Goal: Task Accomplishment & Management: Use online tool/utility

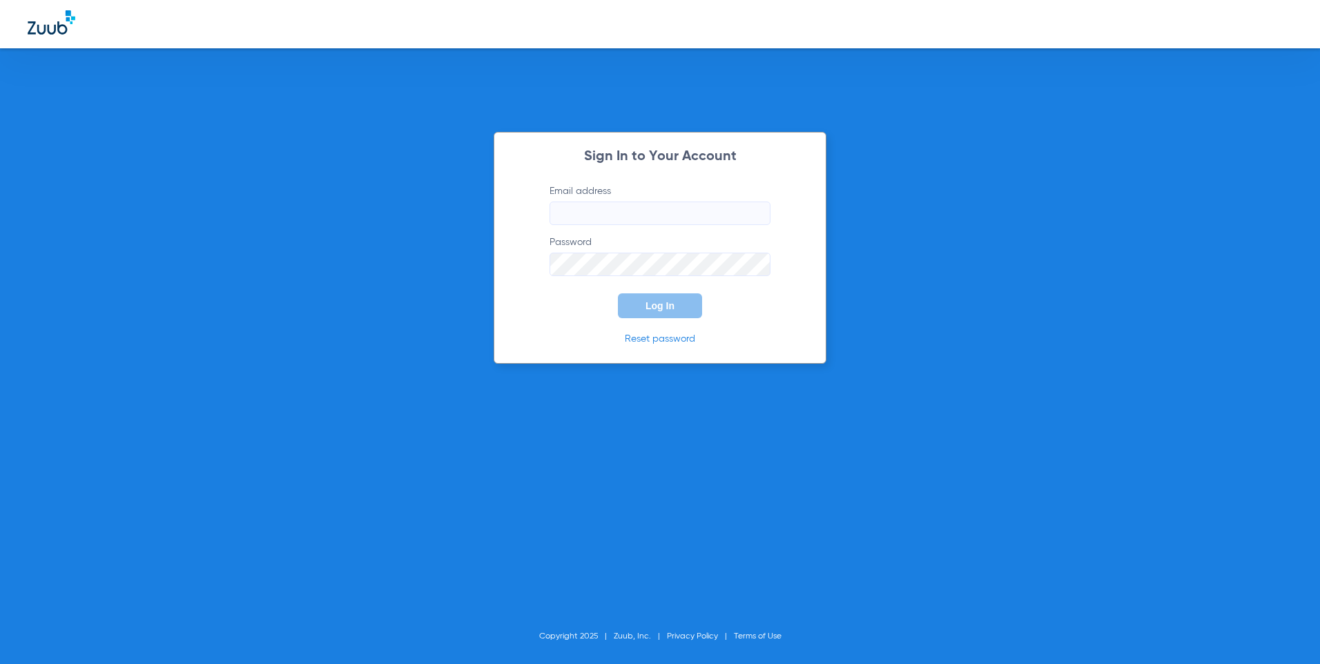
type input "[EMAIL_ADDRESS][DOMAIN_NAME]"
click at [655, 311] on button "Log In" at bounding box center [660, 305] width 84 height 25
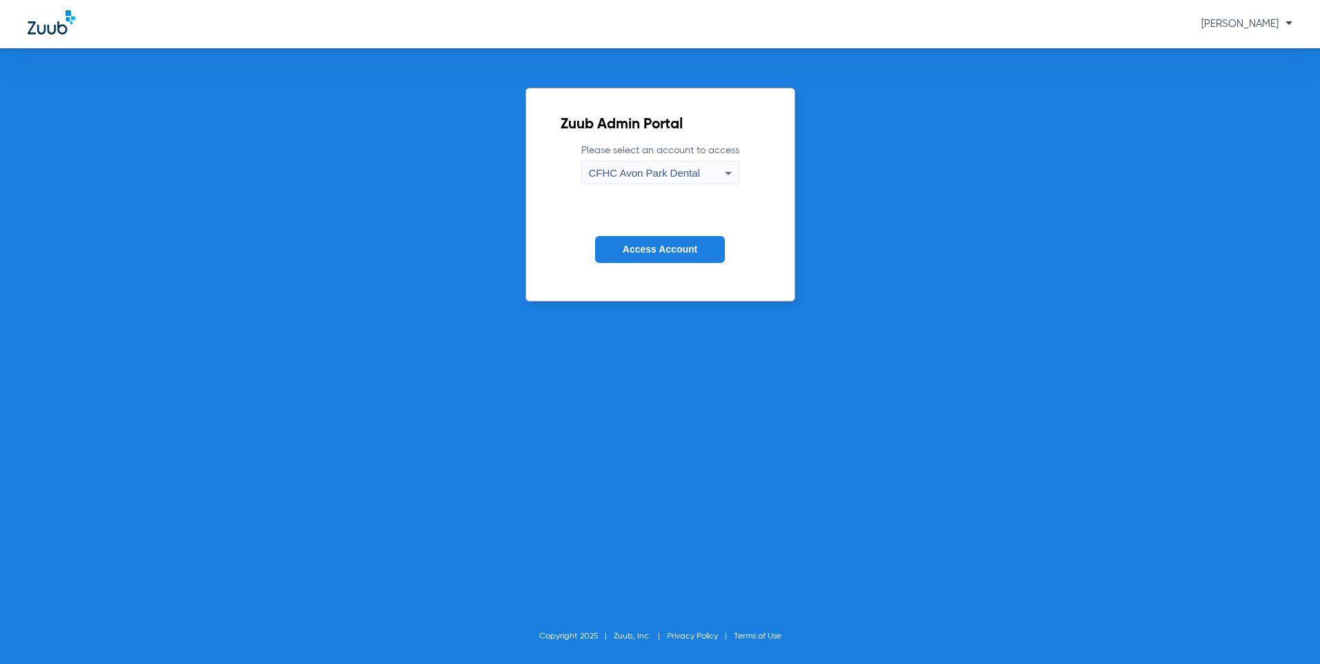
click at [710, 169] on div "CFHC Avon Park Dental" at bounding box center [657, 173] width 136 height 23
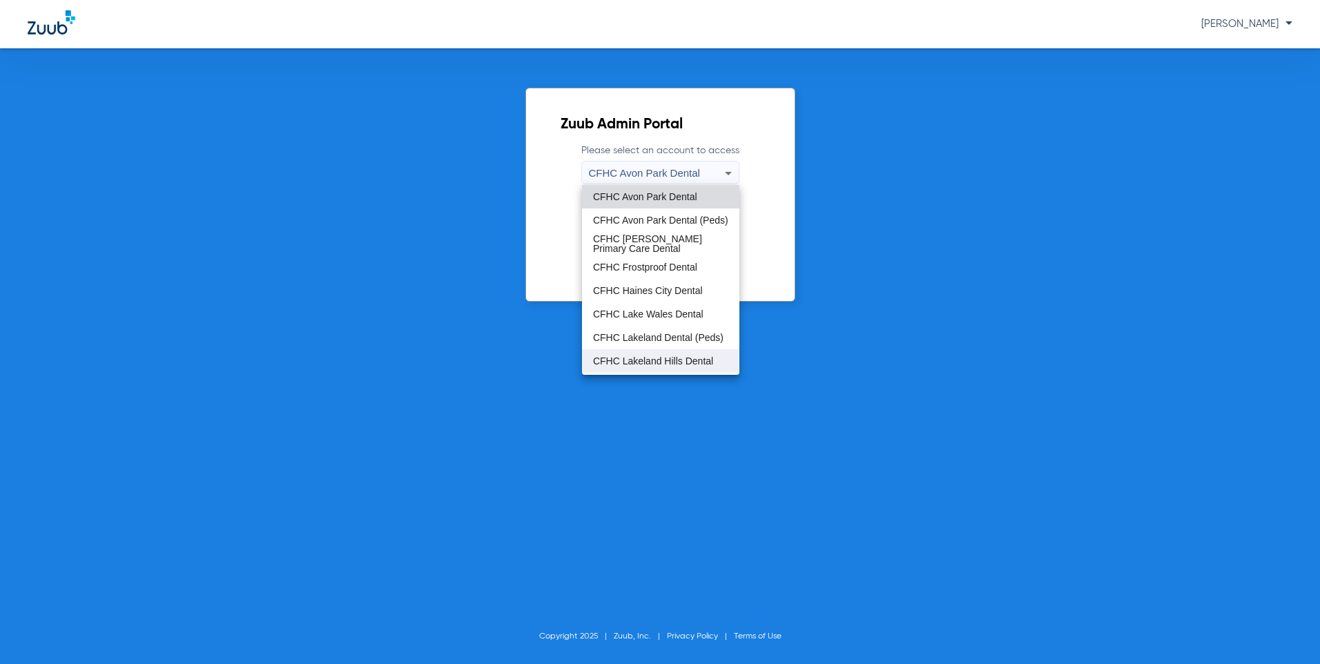
click at [650, 360] on span "CFHC Lakeland Hills Dental" at bounding box center [653, 361] width 120 height 10
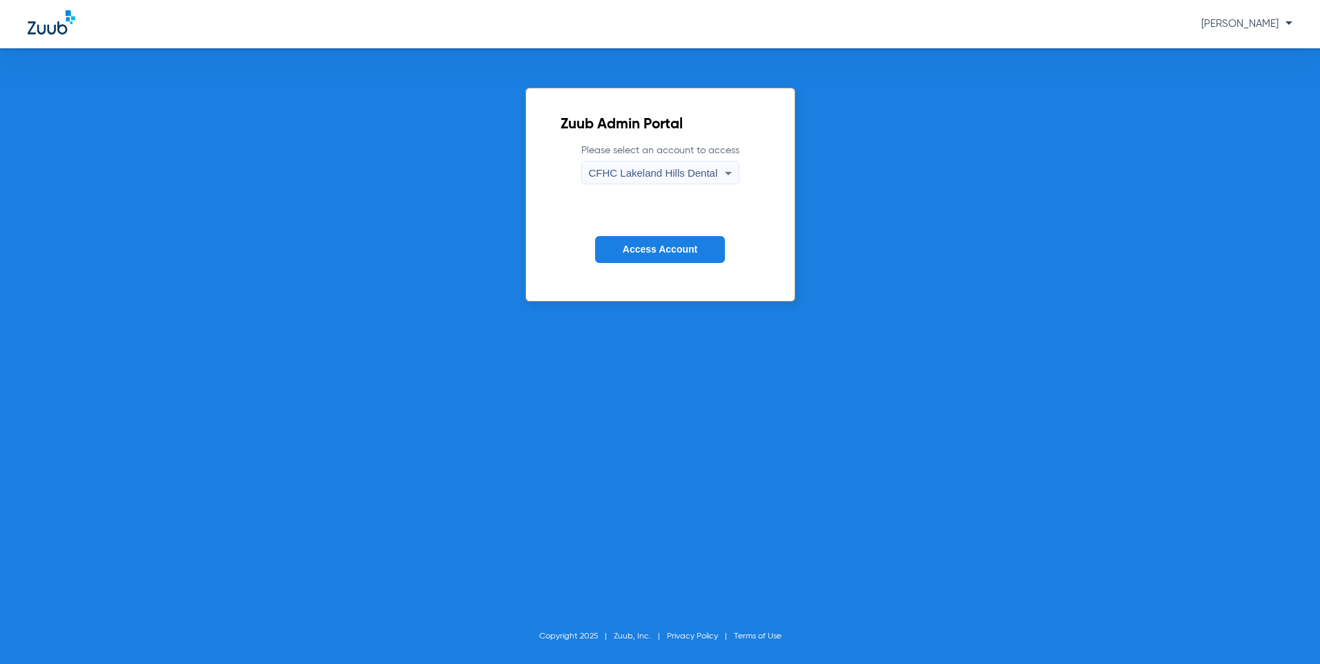
click at [655, 255] on button "Access Account" at bounding box center [660, 249] width 130 height 27
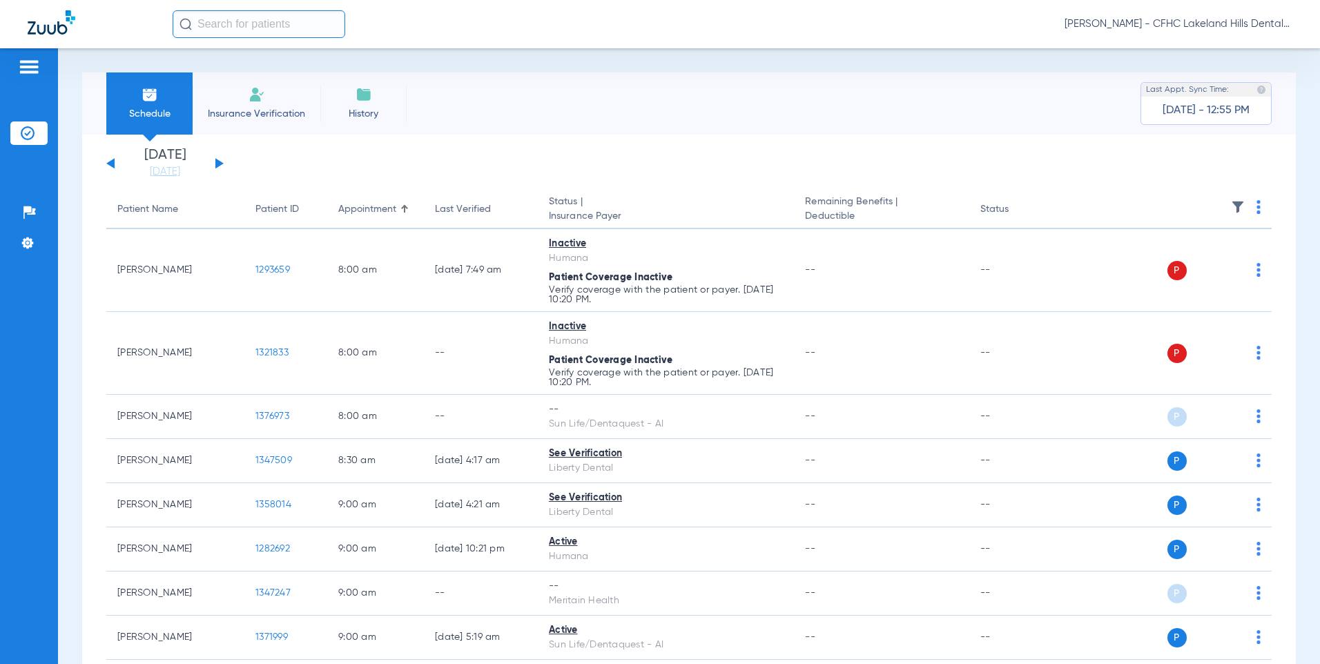
click at [222, 161] on div "[DATE] [DATE] [DATE] [DATE] [DATE] [DATE] [DATE] [DATE] [DATE] [DATE] [DATE] [D…" at bounding box center [164, 163] width 117 height 30
click at [218, 161] on button at bounding box center [219, 163] width 8 height 10
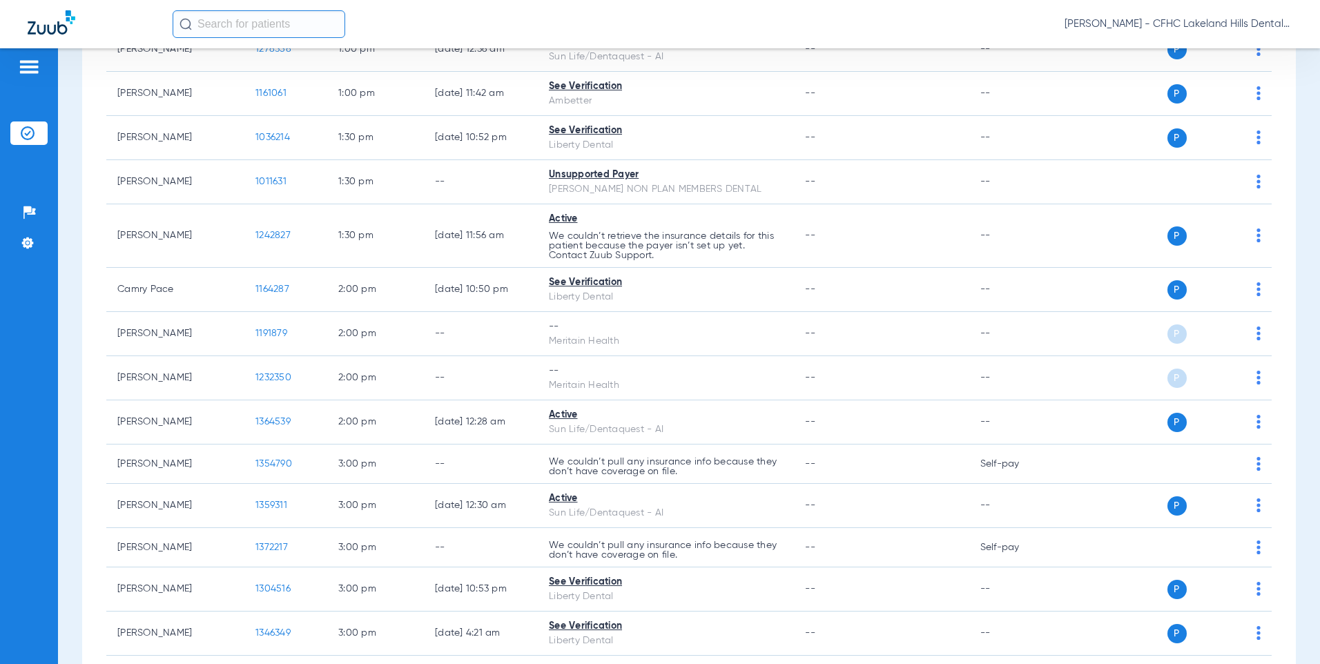
scroll to position [1726, 0]
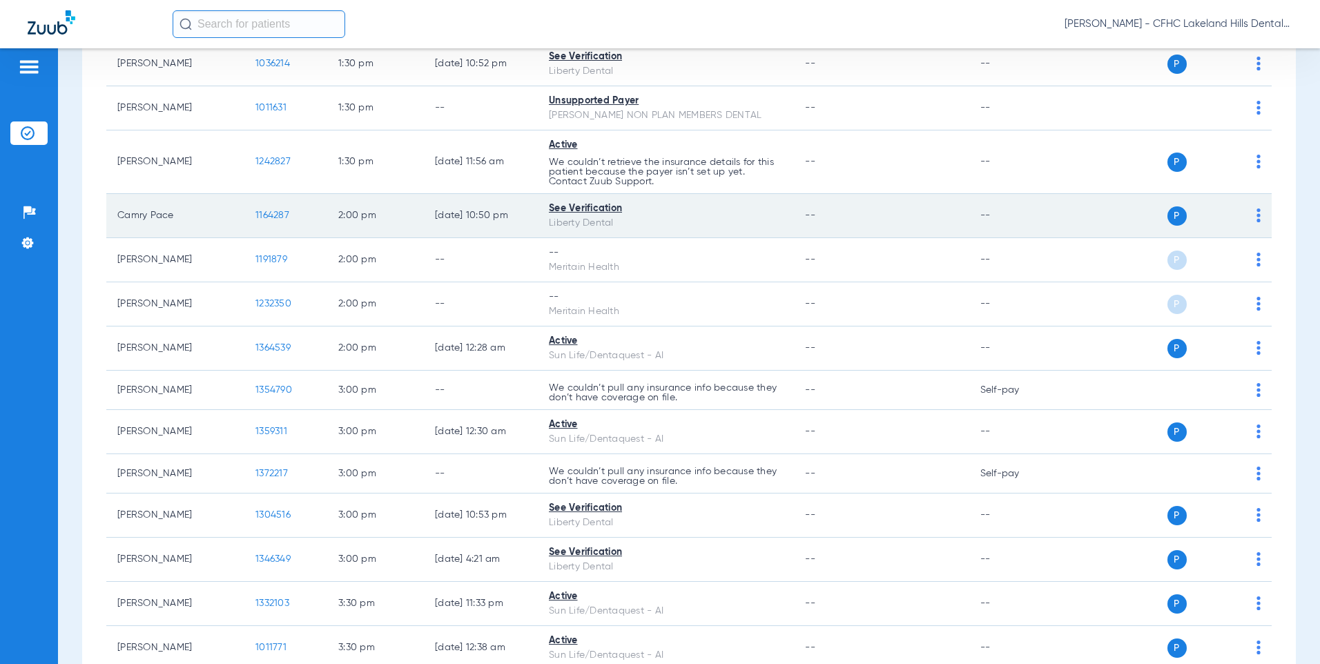
click at [273, 222] on td "1164287" at bounding box center [285, 216] width 83 height 44
click at [275, 215] on span "1164287" at bounding box center [272, 216] width 34 height 10
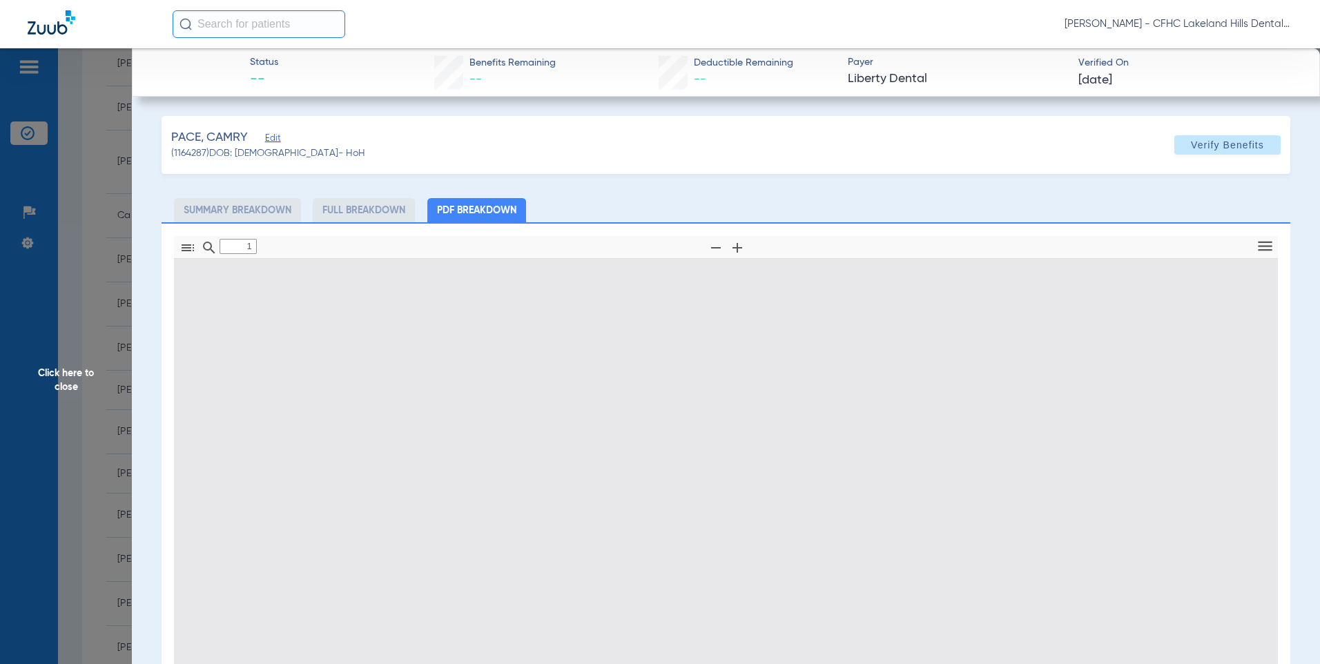
type input "0"
select select "page-width"
type input "1"
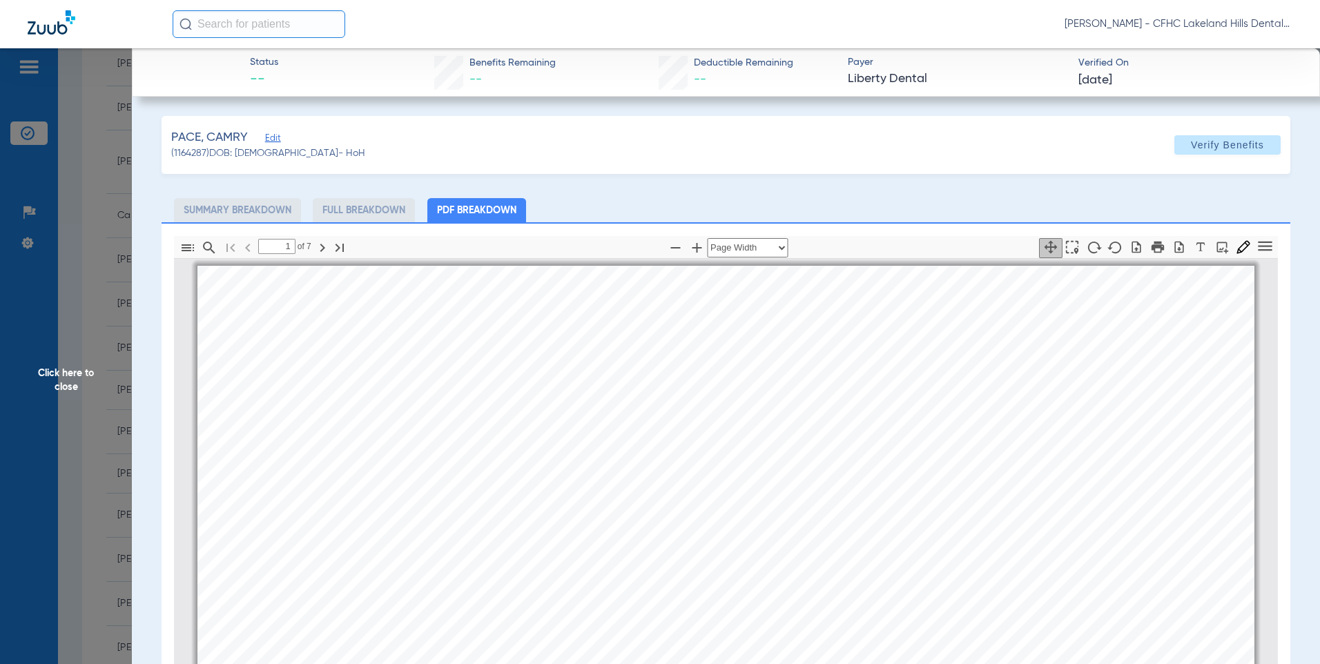
scroll to position [7, 0]
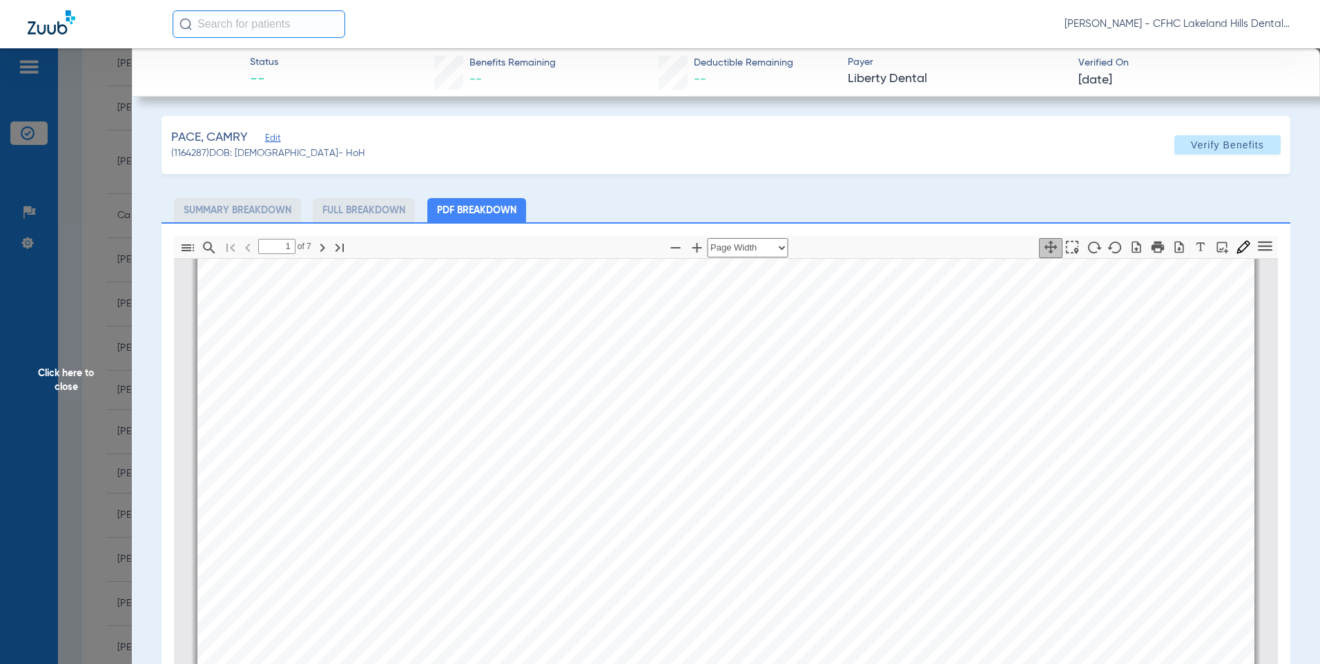
click at [90, 179] on span "Click here to close" at bounding box center [66, 380] width 132 height 664
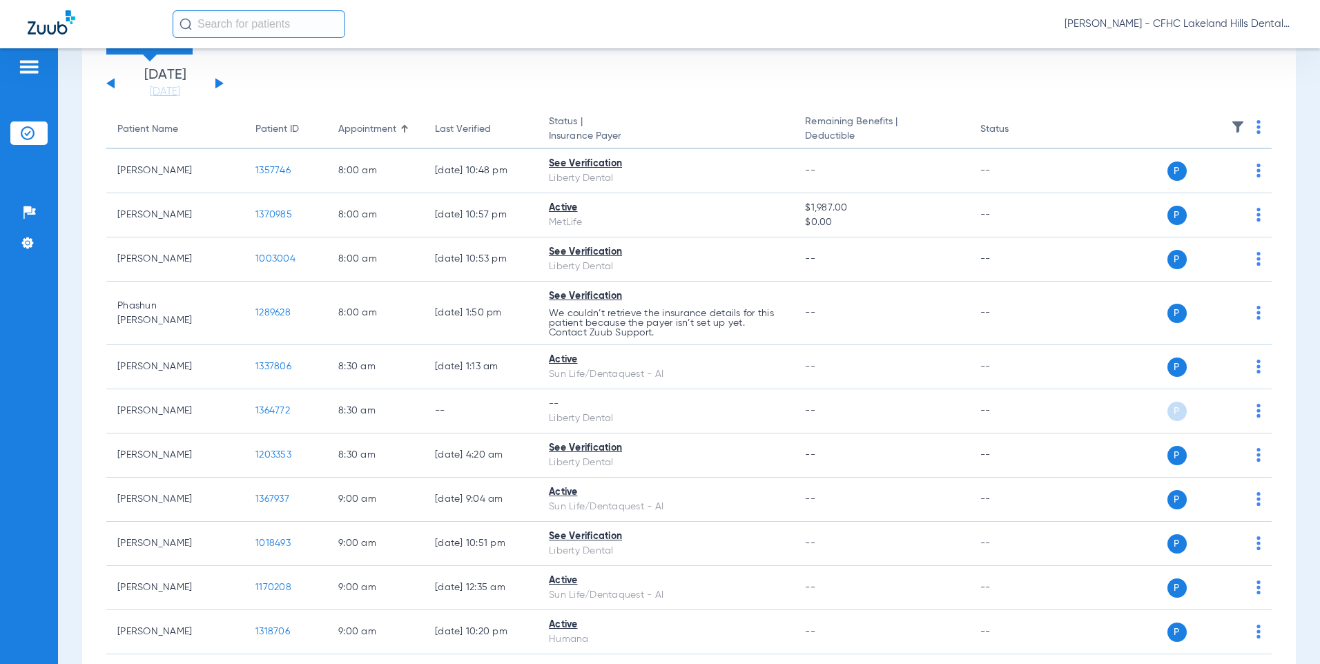
scroll to position [0, 0]
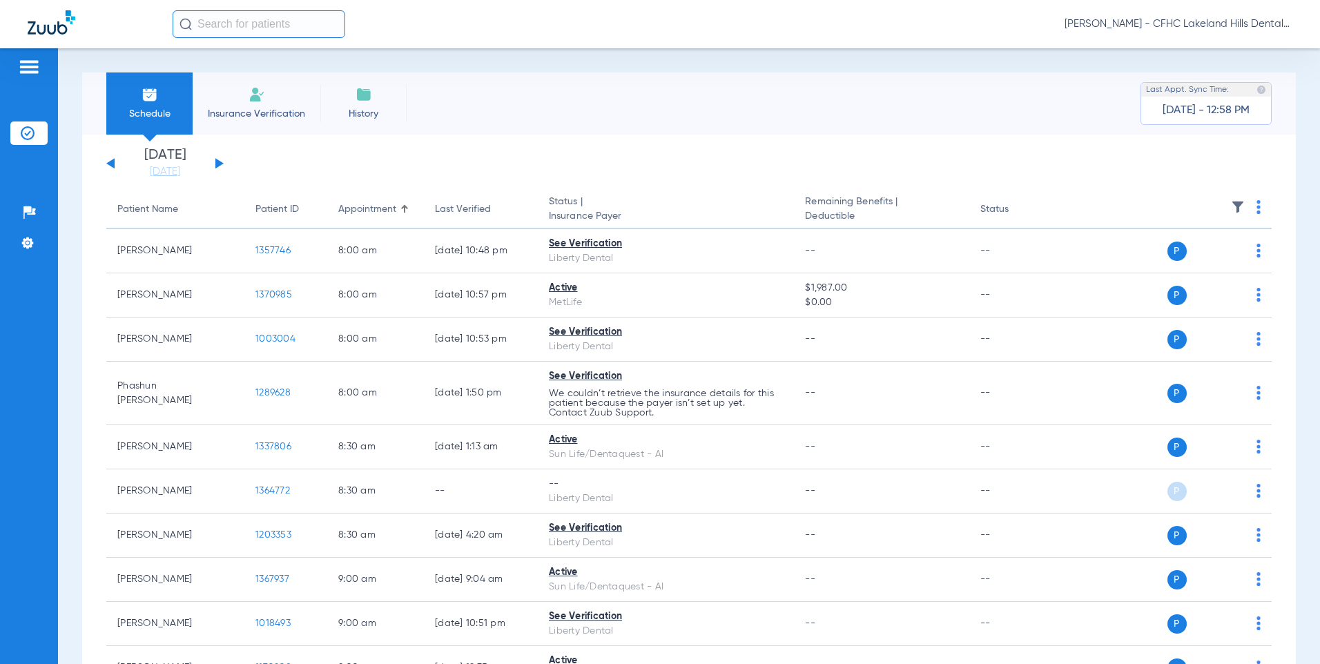
click at [108, 164] on button at bounding box center [110, 163] width 8 height 10
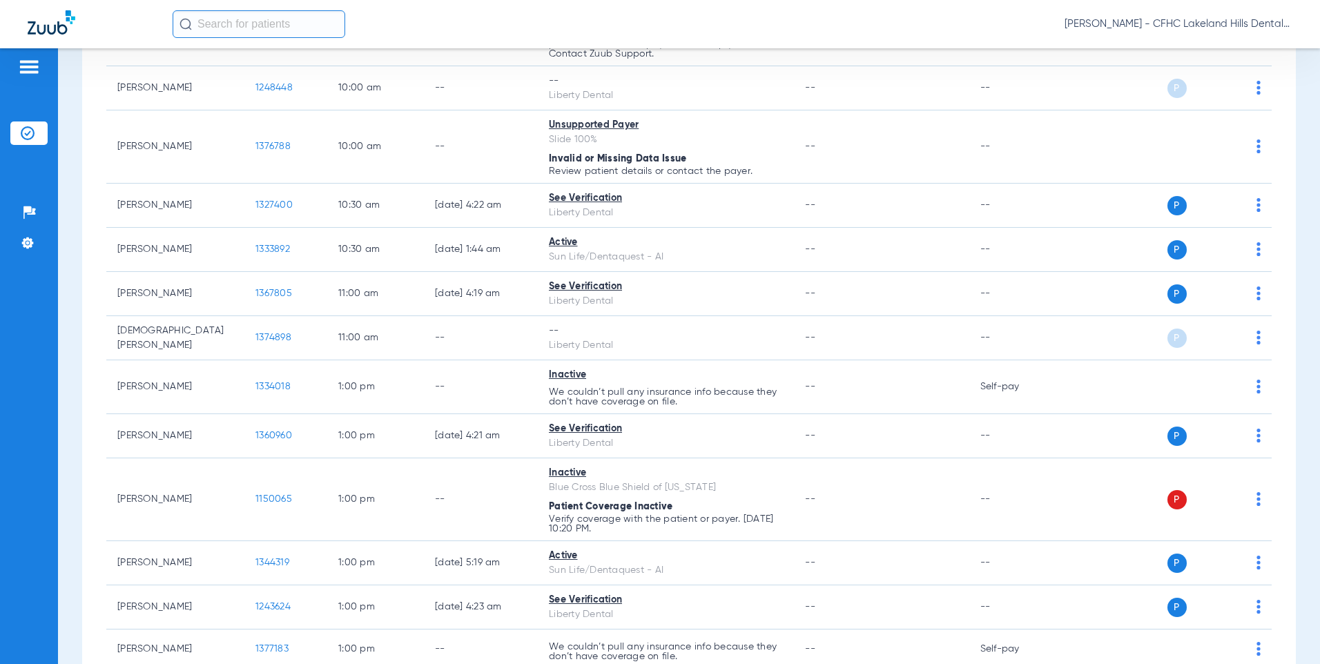
scroll to position [828, 0]
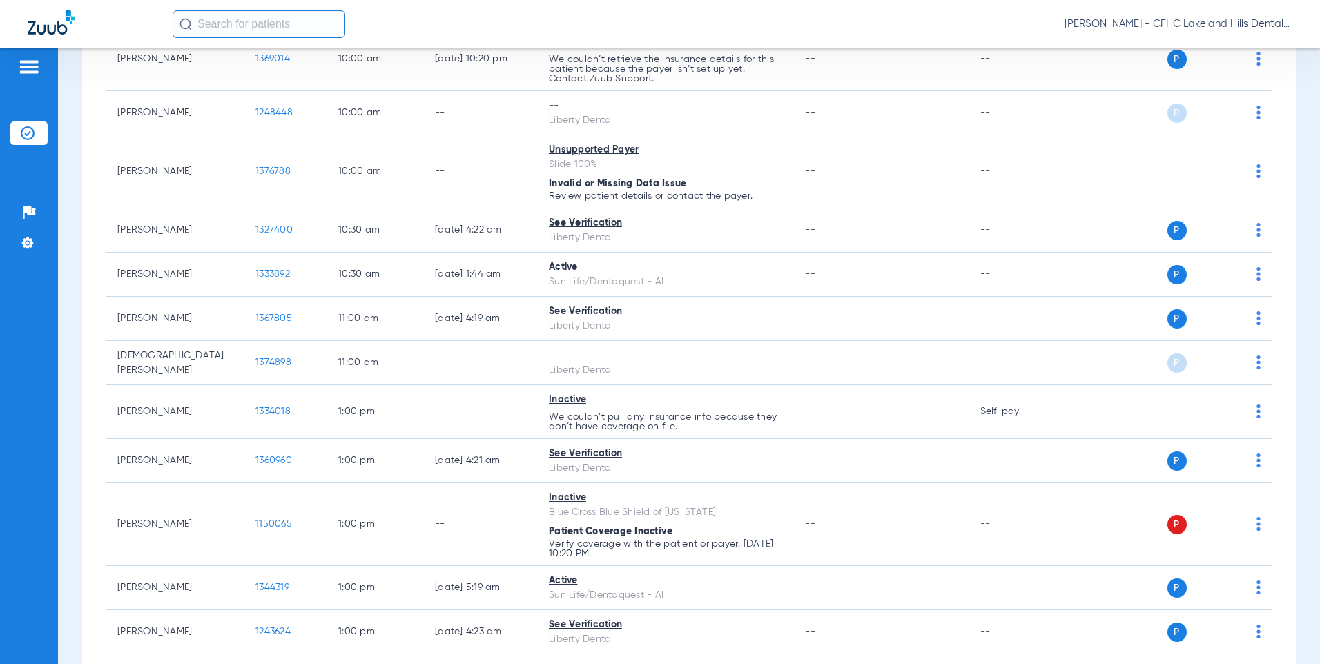
click at [225, 26] on input "text" at bounding box center [259, 24] width 173 height 28
type input "v"
type input "c"
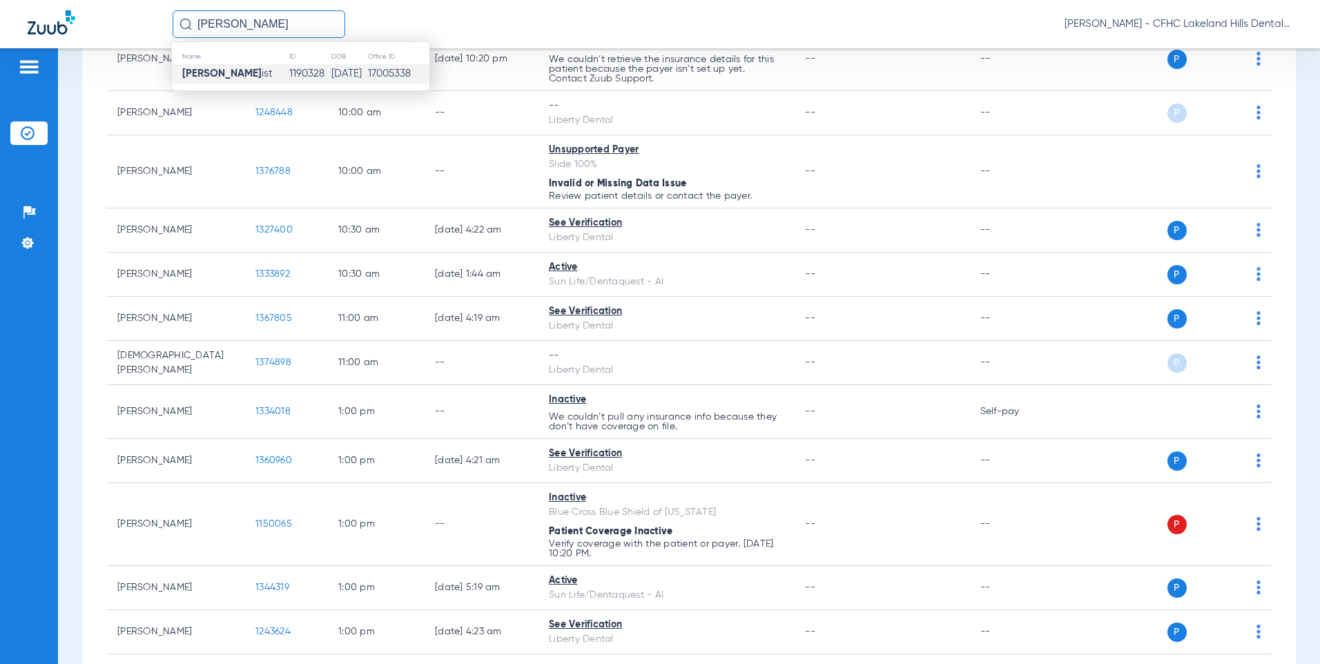
type input "[PERSON_NAME]"
click at [227, 72] on span "[PERSON_NAME] Chr ist" at bounding box center [227, 73] width 90 height 10
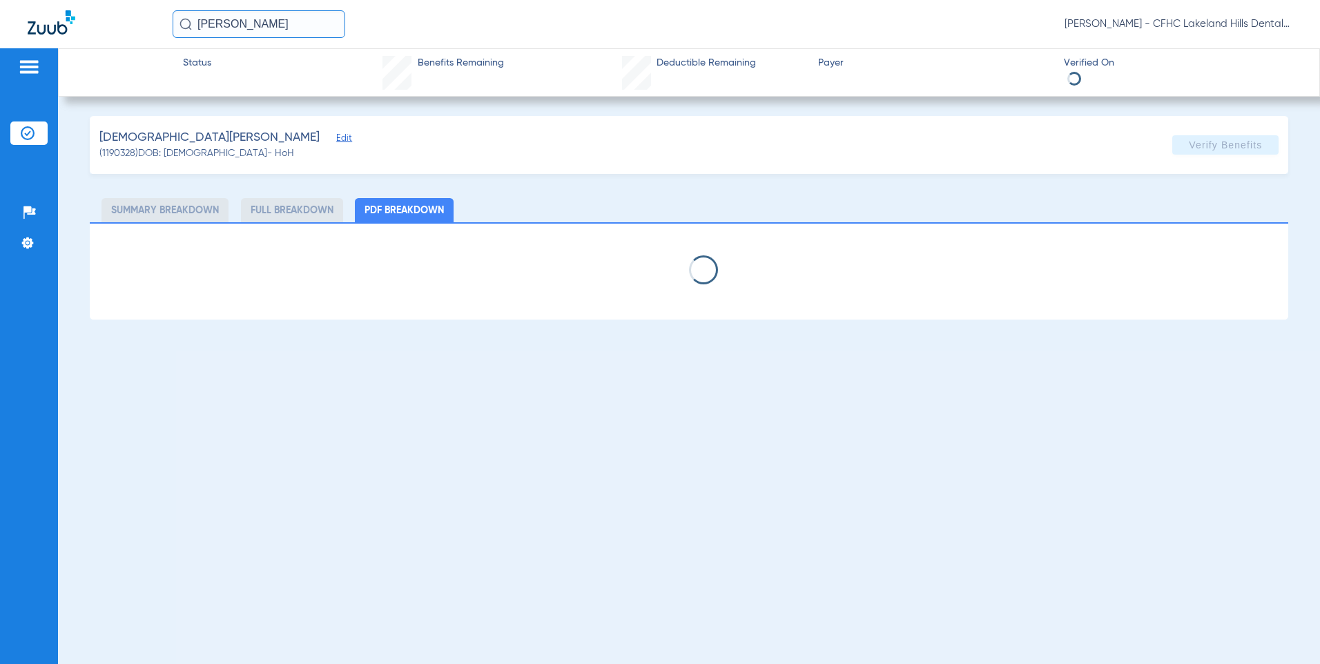
select select "page-width"
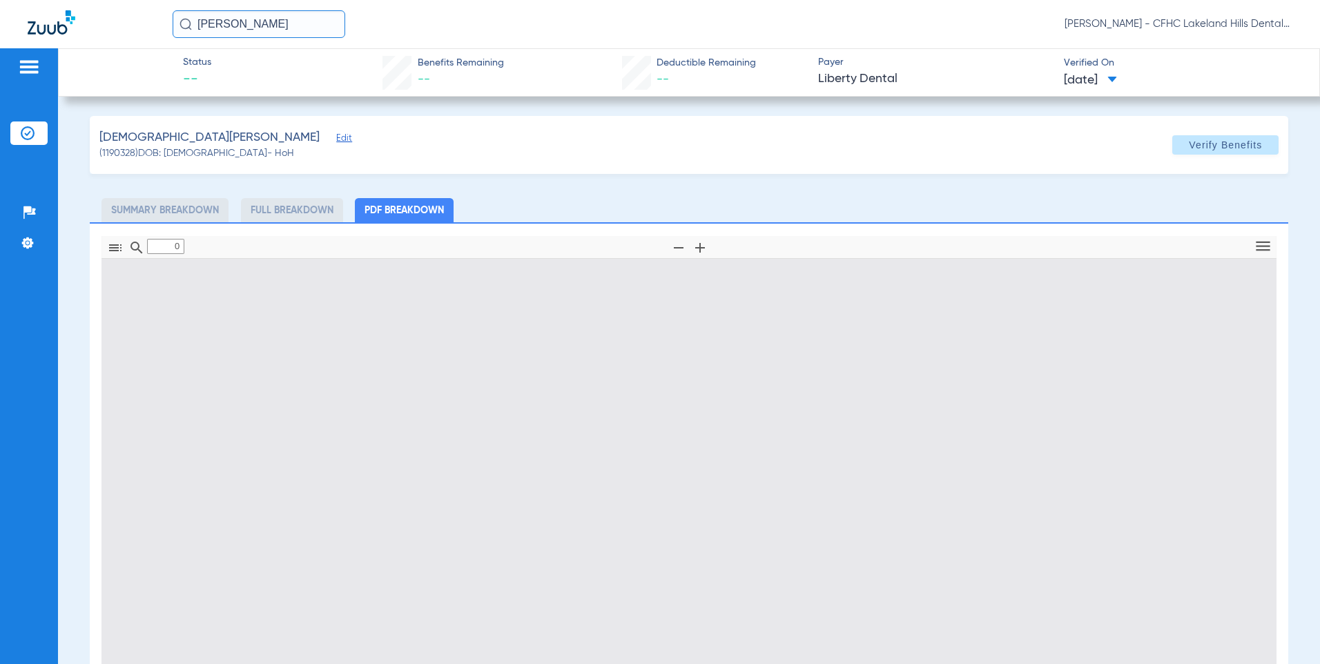
type input "1"
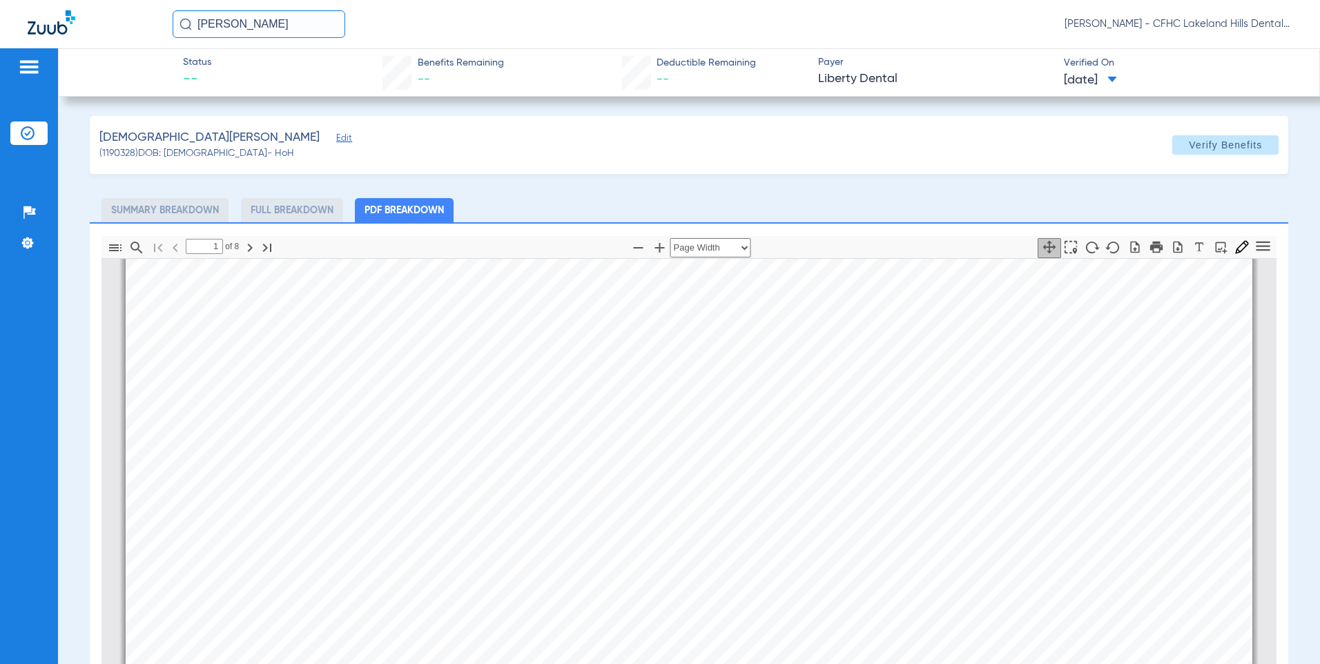
click at [1172, 260] on pdf-download at bounding box center [1177, 248] width 21 height 25
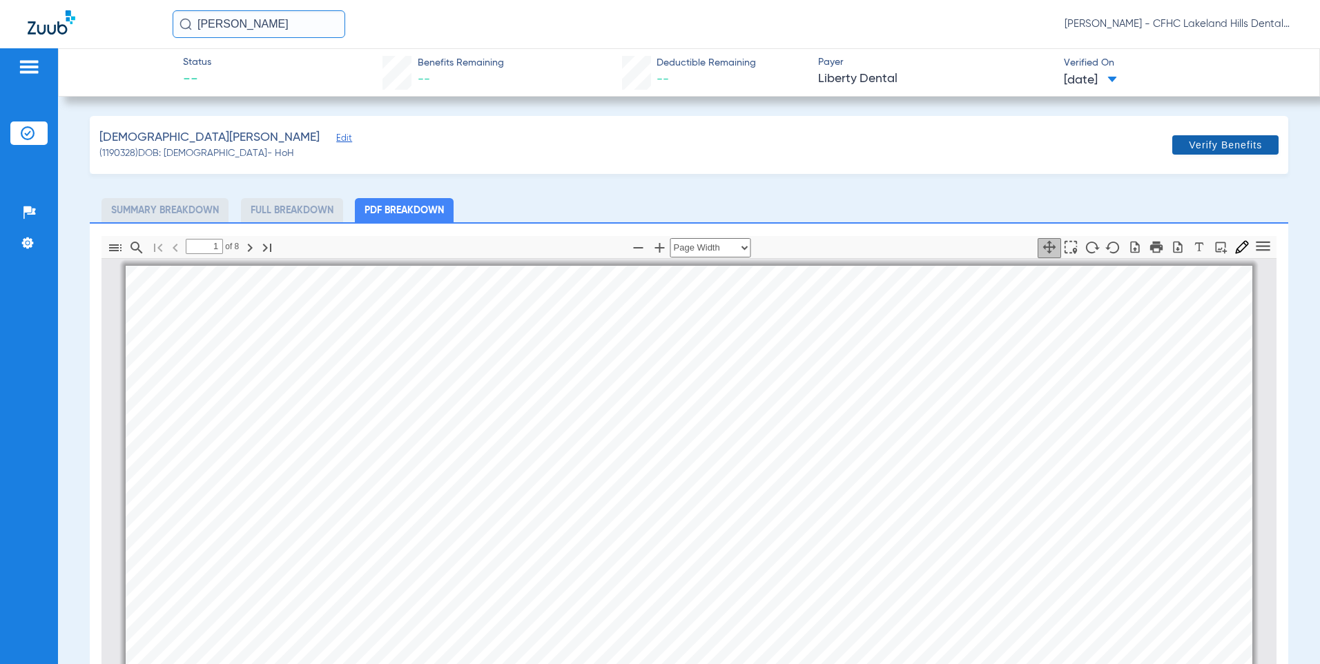
click at [1212, 159] on span at bounding box center [1225, 144] width 106 height 33
click at [336, 139] on span "Edit" at bounding box center [342, 139] width 12 height 13
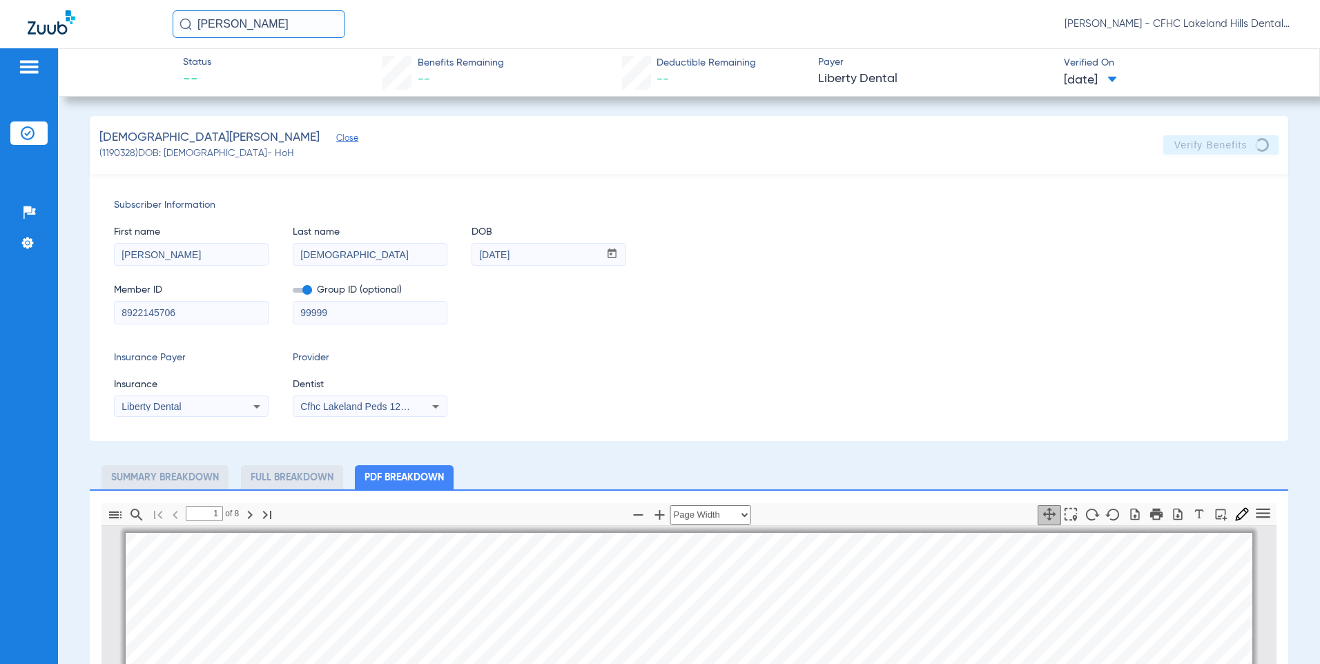
click at [148, 318] on input "8922145706" at bounding box center [191, 313] width 153 height 22
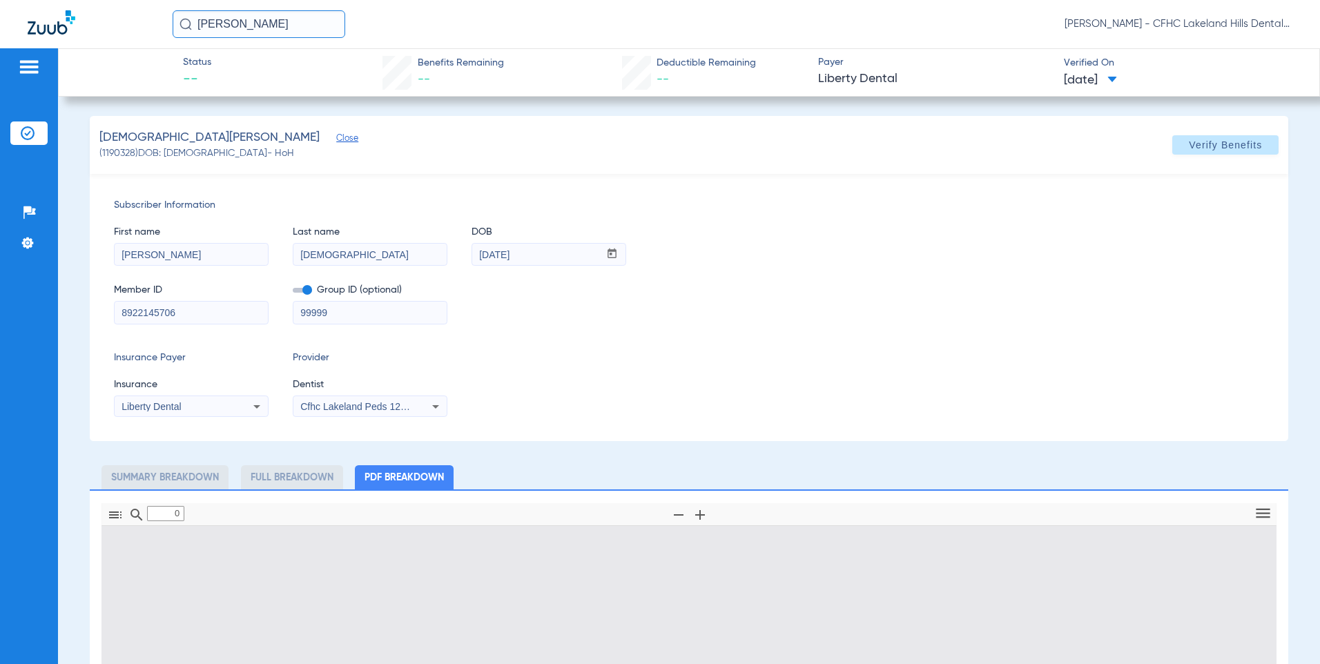
type input "1"
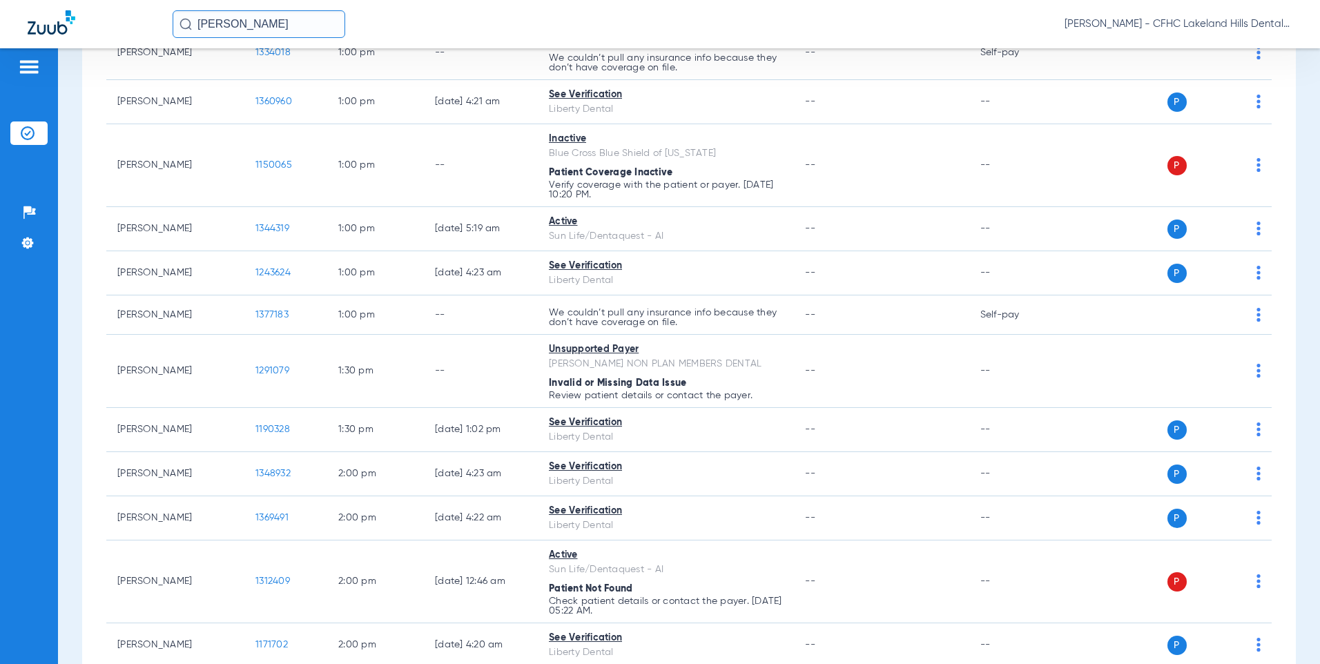
scroll to position [1312, 0]
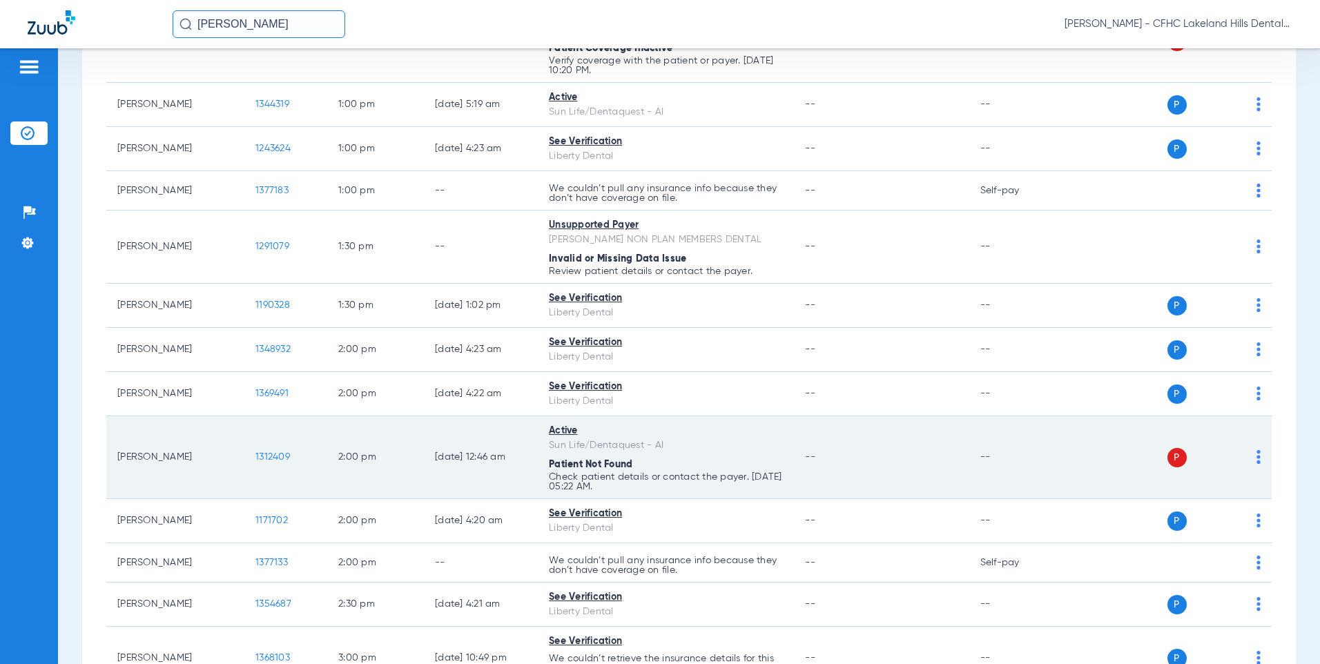
click at [268, 456] on td "1312409" at bounding box center [285, 457] width 83 height 83
click at [269, 457] on span "1312409" at bounding box center [272, 457] width 35 height 10
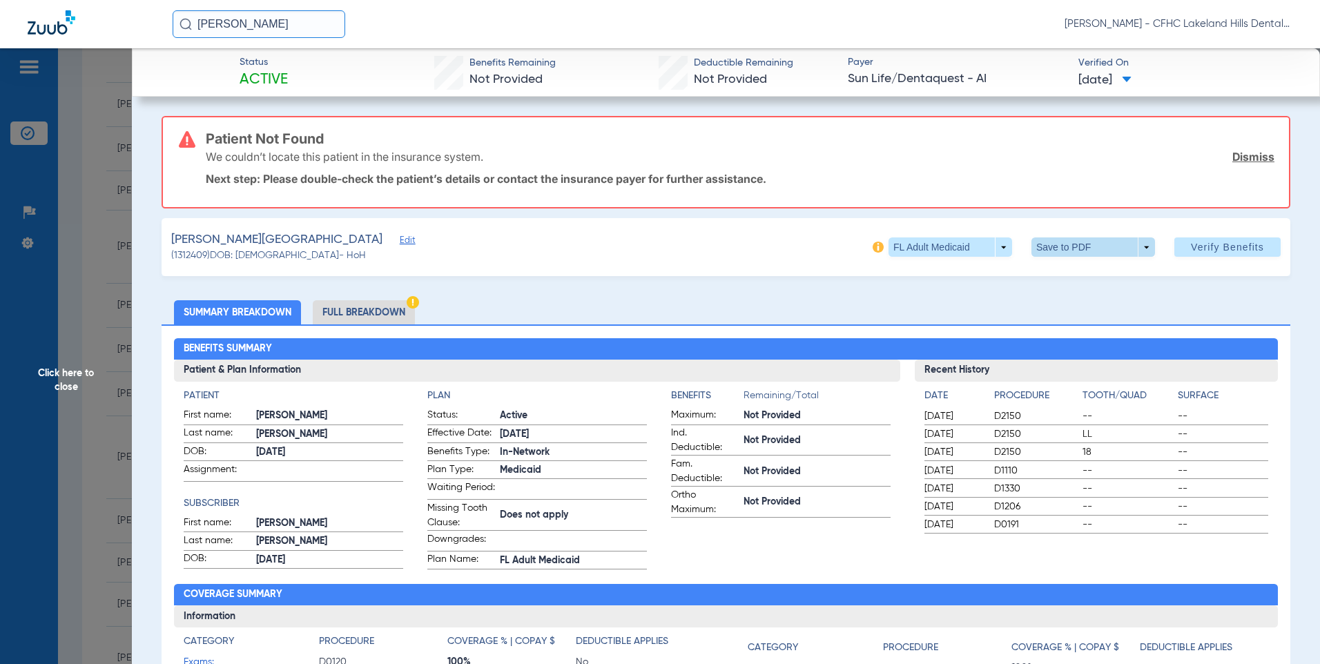
click at [1050, 245] on span at bounding box center [1093, 246] width 124 height 19
click at [1051, 246] on div at bounding box center [660, 332] width 1320 height 664
click at [1056, 246] on span at bounding box center [1093, 246] width 124 height 19
click at [1069, 274] on span "Save to PDF" at bounding box center [1087, 275] width 55 height 10
click at [95, 278] on span "Click here to close" at bounding box center [66, 380] width 132 height 664
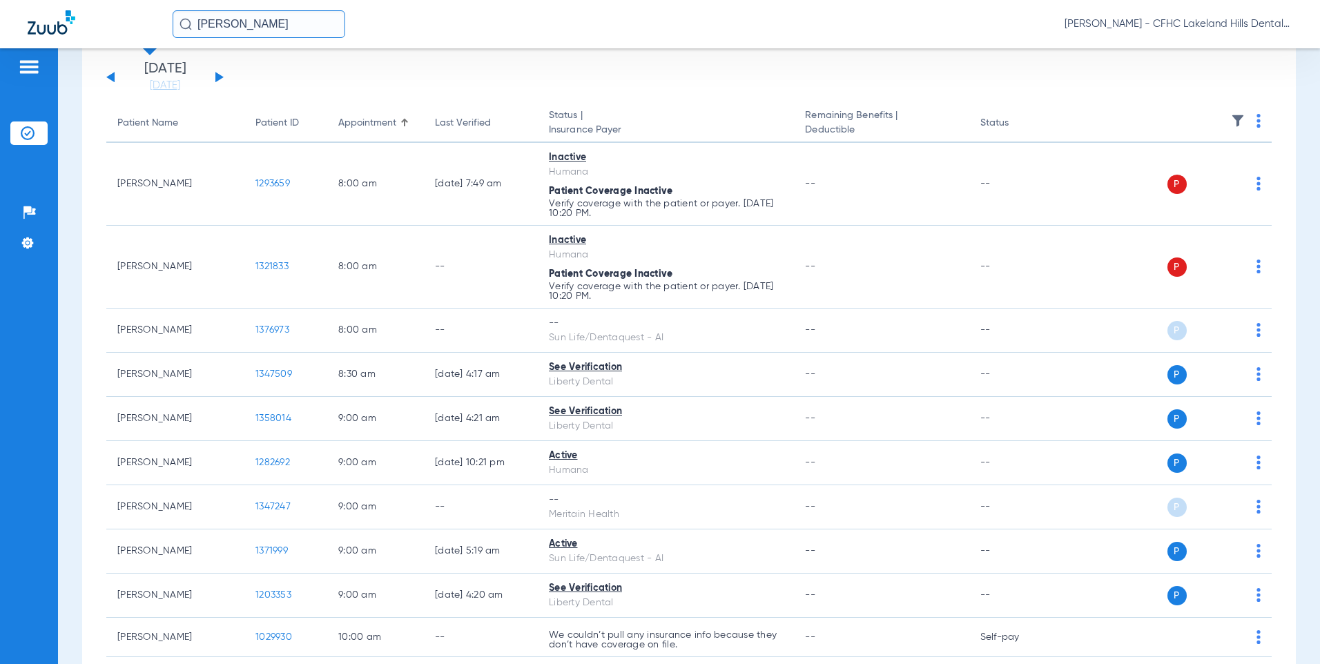
scroll to position [0, 0]
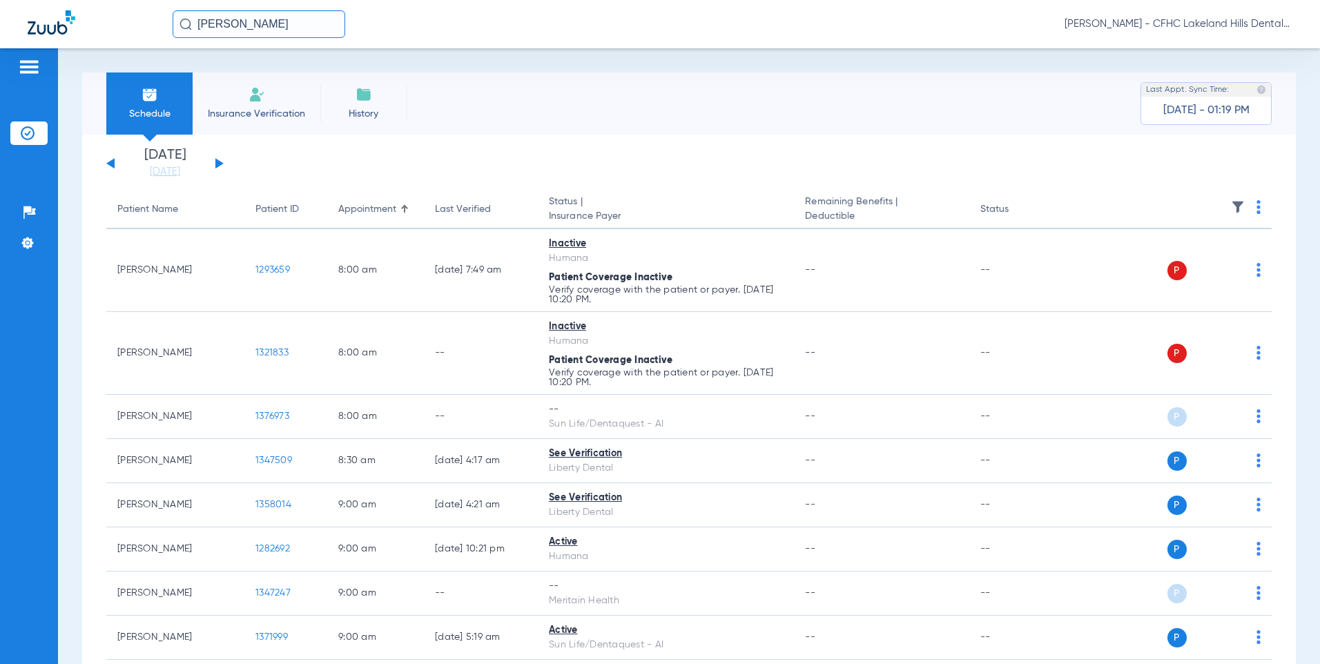
click at [218, 159] on div "[DATE] [DATE] [DATE] [DATE] [DATE] [DATE] [DATE] [DATE] [DATE] [DATE] [DATE] [D…" at bounding box center [164, 163] width 117 height 30
click at [217, 163] on button at bounding box center [219, 163] width 8 height 10
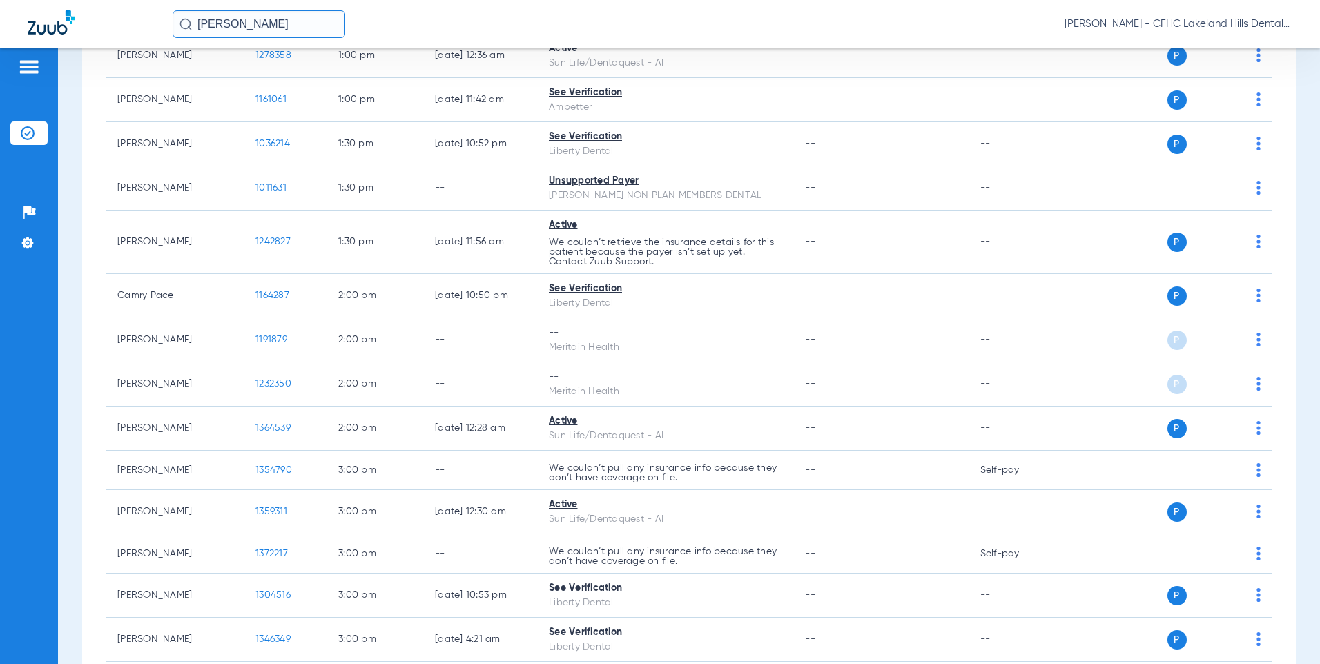
scroll to position [1657, 0]
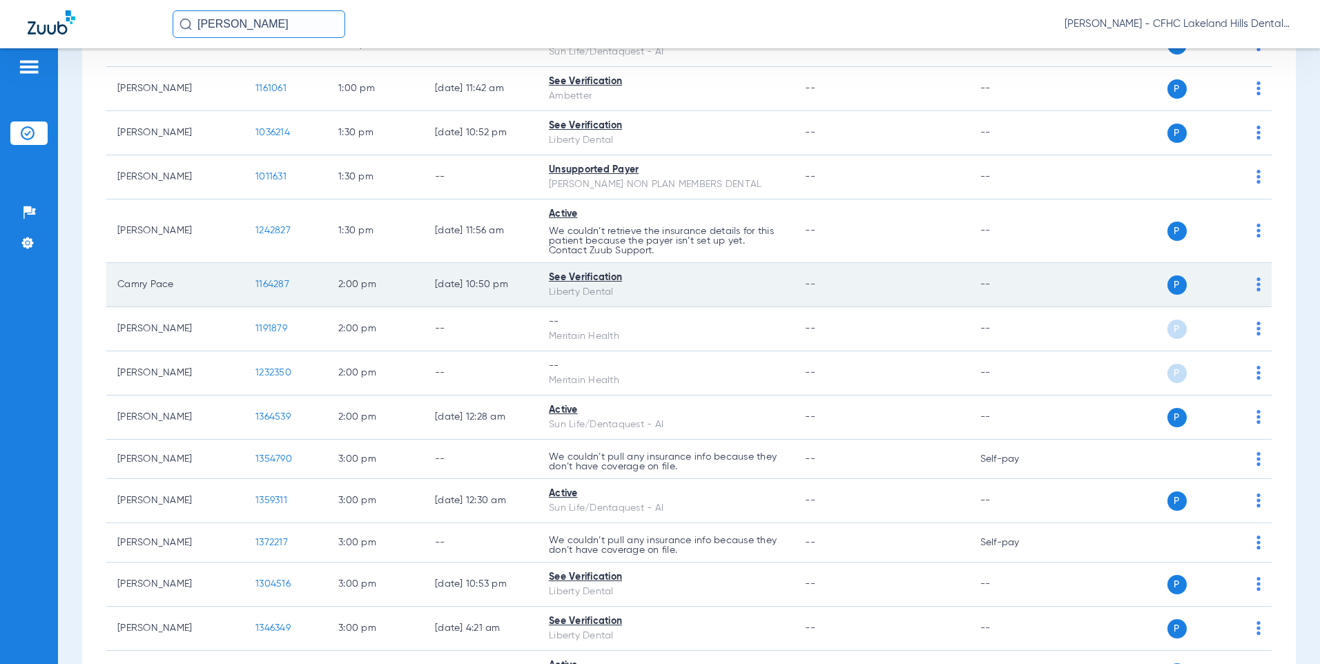
click at [273, 284] on span "1164287" at bounding box center [272, 285] width 34 height 10
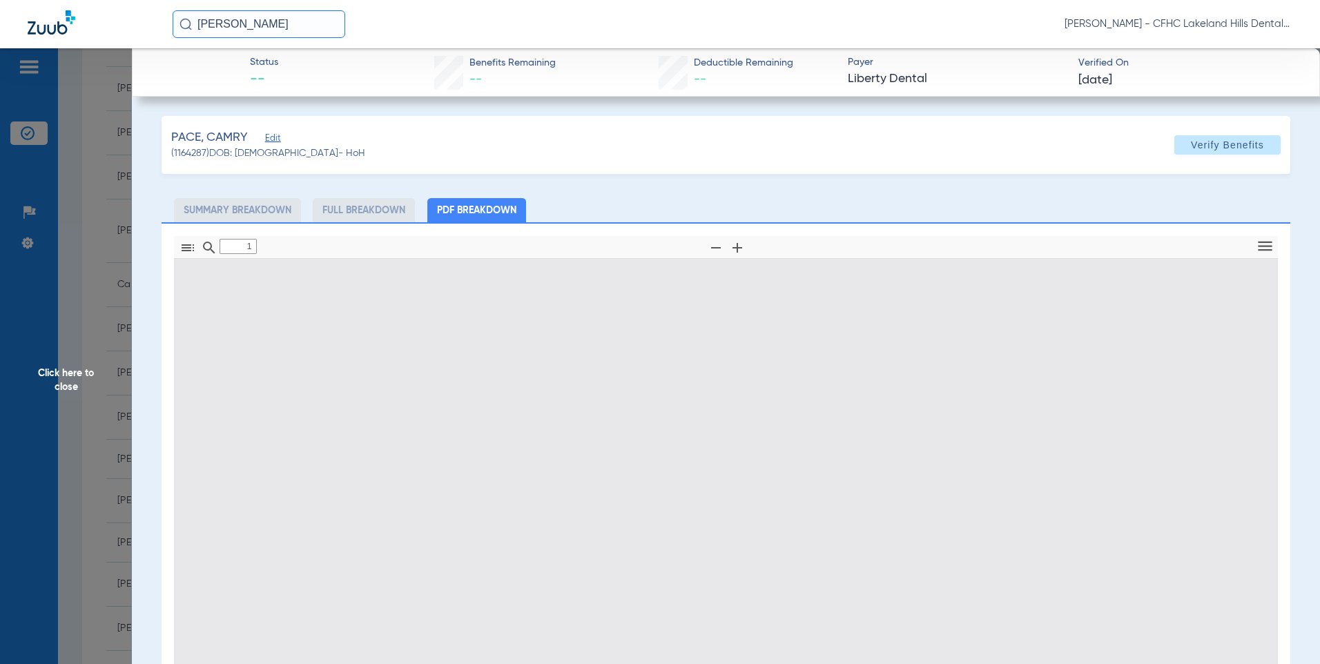
type input "0"
select select "page-width"
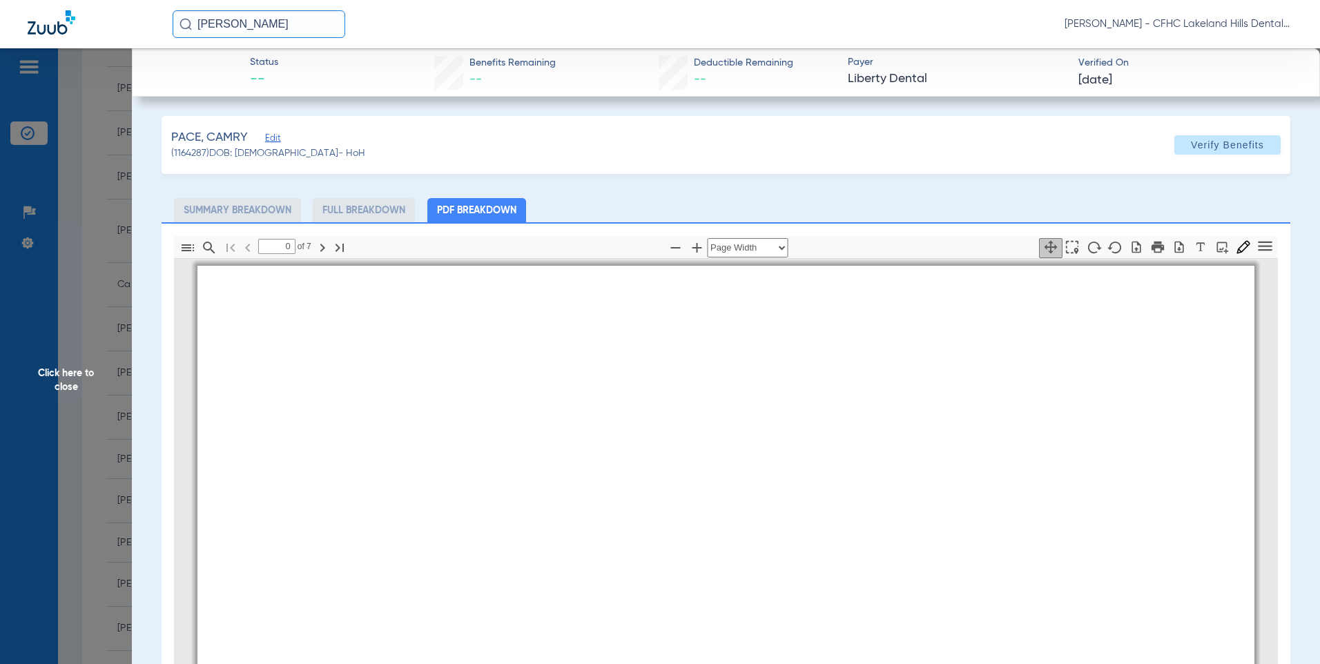
type input "1"
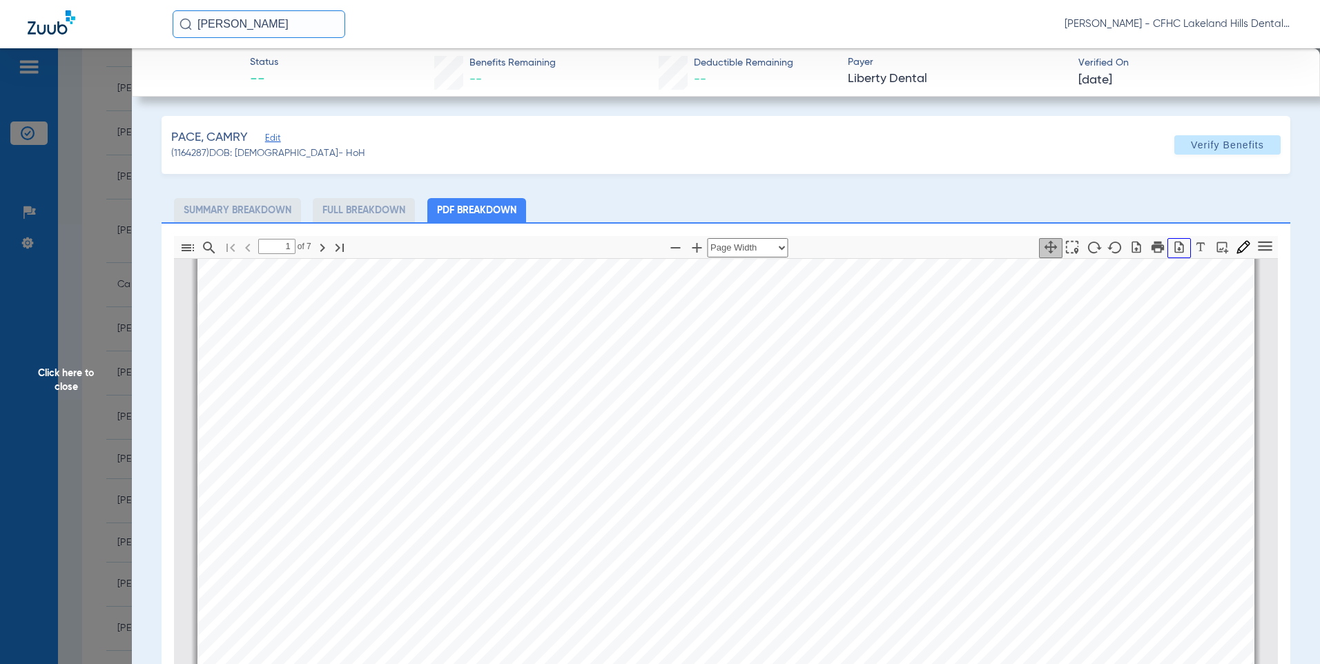
click at [1175, 249] on icon "button" at bounding box center [1179, 247] width 9 height 12
click at [99, 159] on span "Click here to close" at bounding box center [66, 380] width 132 height 664
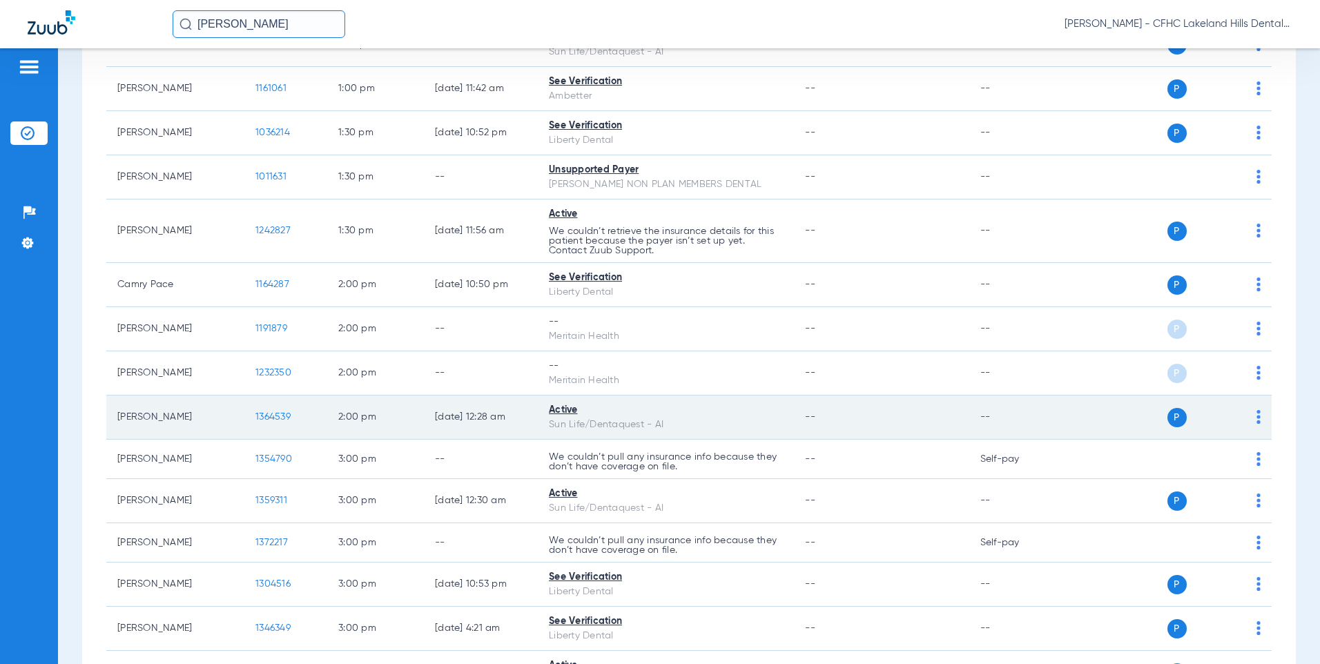
click at [268, 414] on span "1364539" at bounding box center [272, 417] width 35 height 10
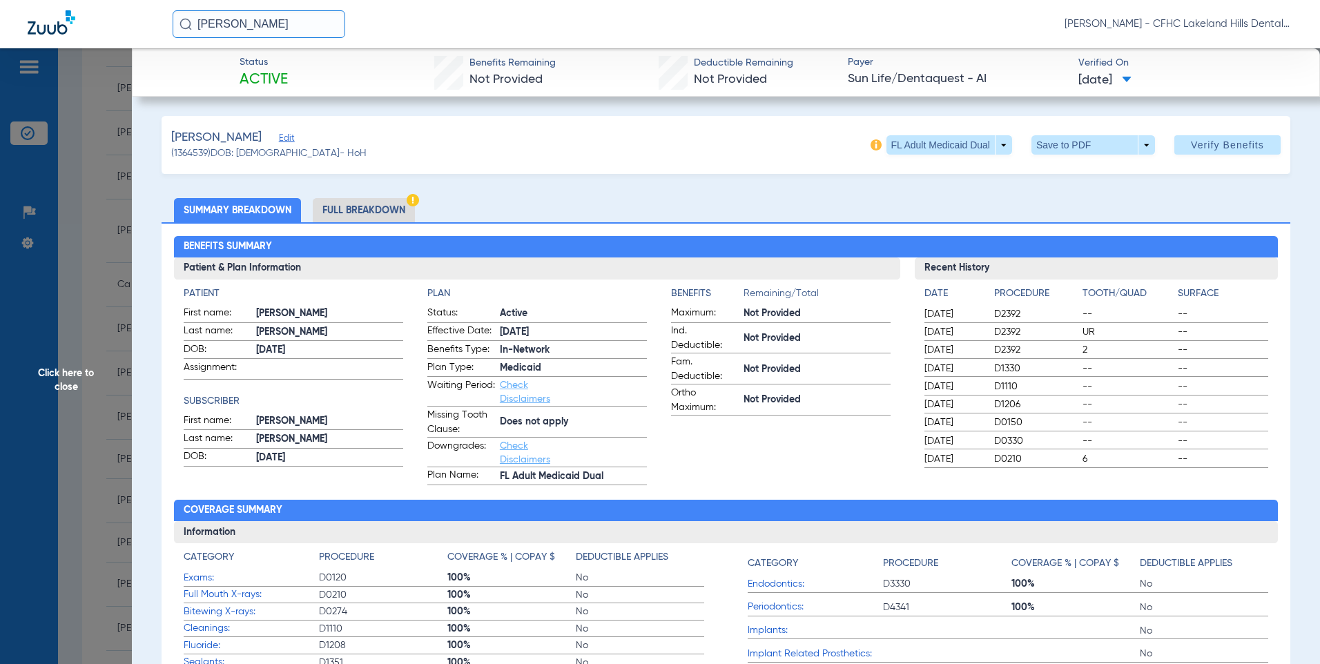
click at [1040, 142] on span at bounding box center [1093, 144] width 124 height 19
click at [1065, 171] on span "Save to PDF" at bounding box center [1087, 173] width 55 height 10
click at [70, 281] on span "Click here to close" at bounding box center [66, 380] width 132 height 664
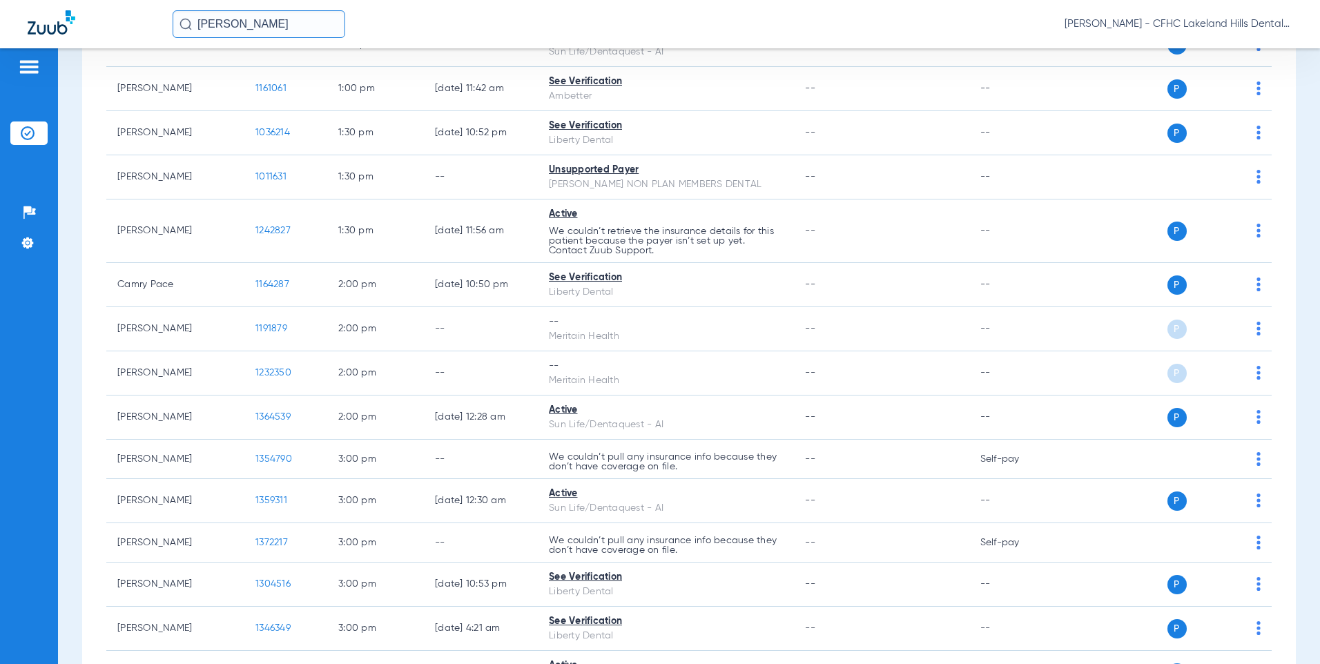
scroll to position [1636, 0]
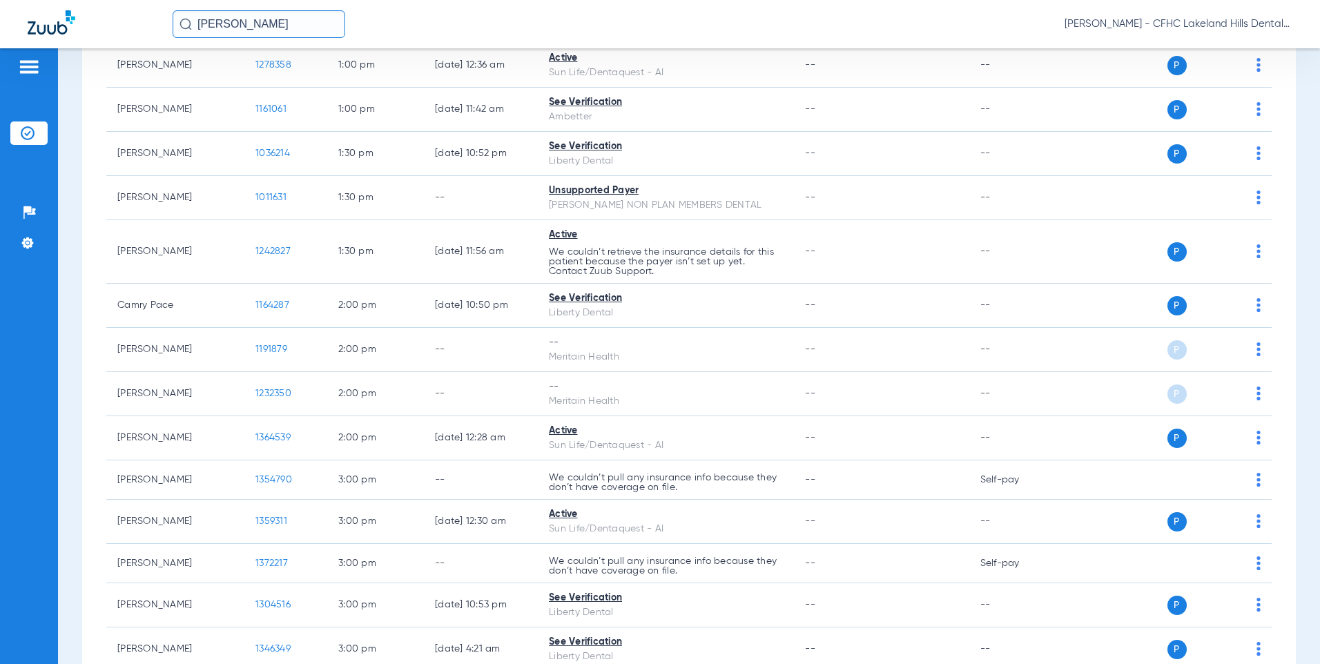
drag, startPoint x: 318, startPoint y: 36, endPoint x: 65, endPoint y: 66, distance: 255.1
click at [65, 66] on app-portal-wrapper "[PERSON_NAME] [PERSON_NAME] - CFHC Lakeland Hills Dental Patients Insurance Ver…" at bounding box center [660, 356] width 1320 height 712
type input "b"
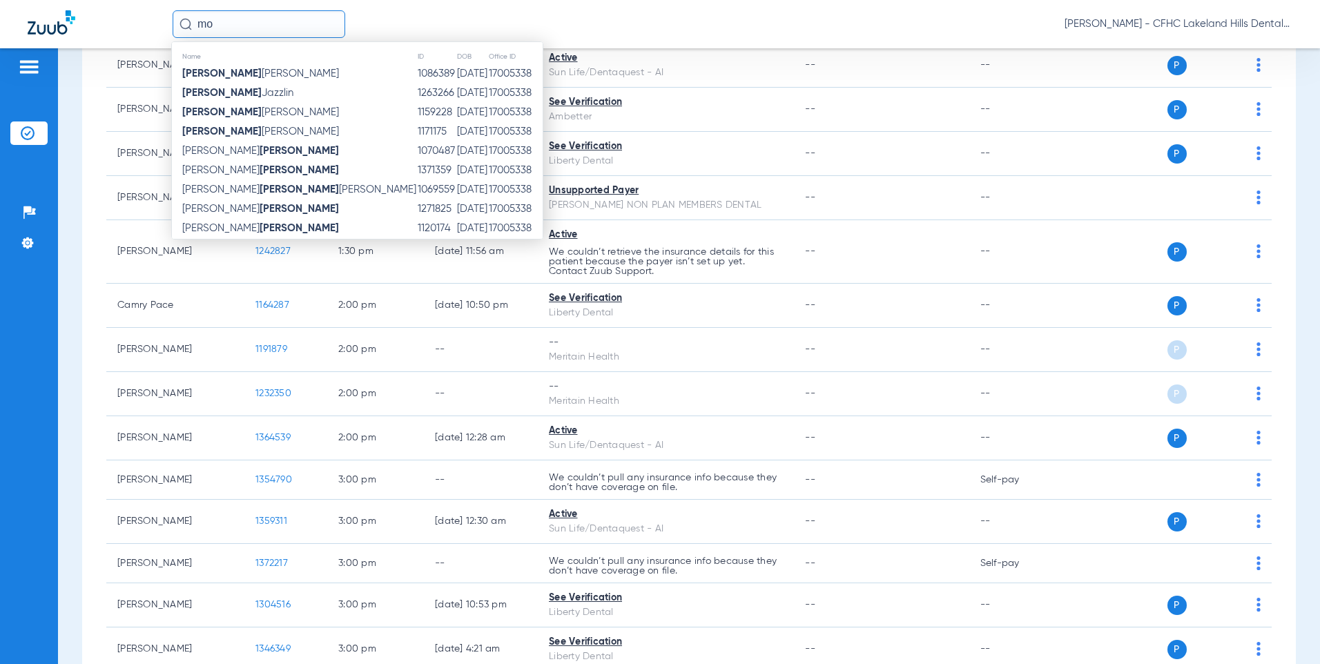
type input "m"
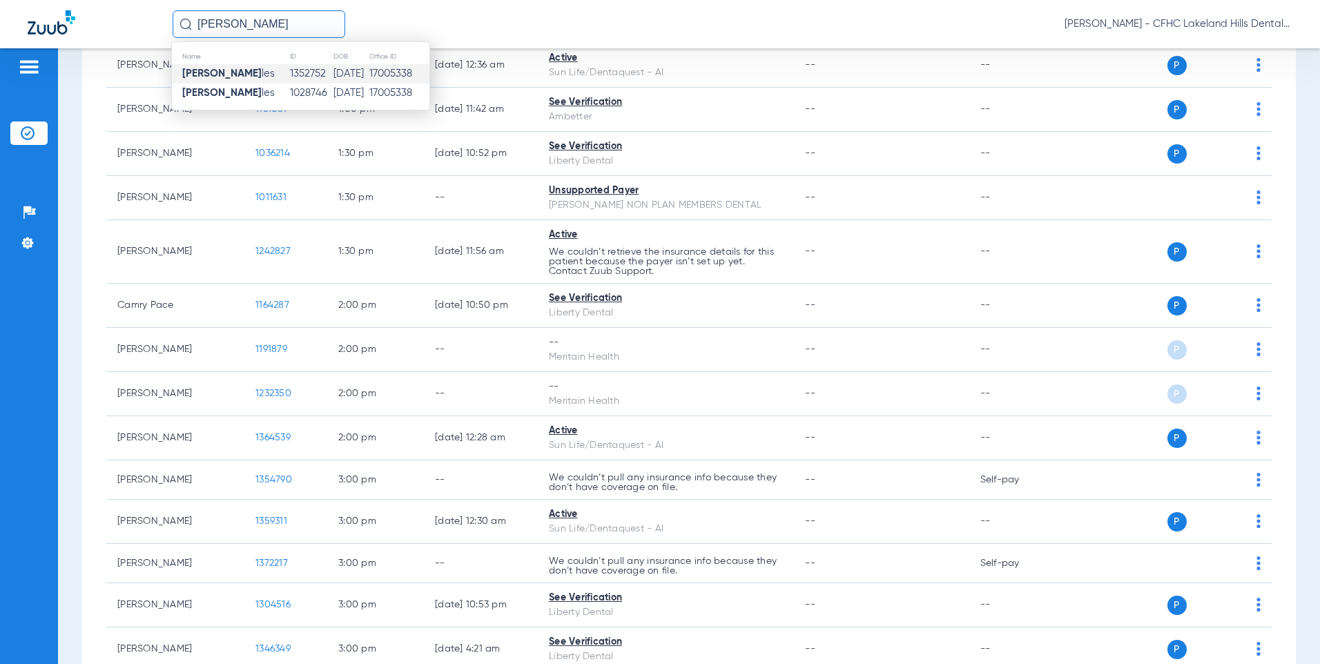
type input "[PERSON_NAME]"
click at [289, 75] on td "1352752" at bounding box center [310, 73] width 43 height 19
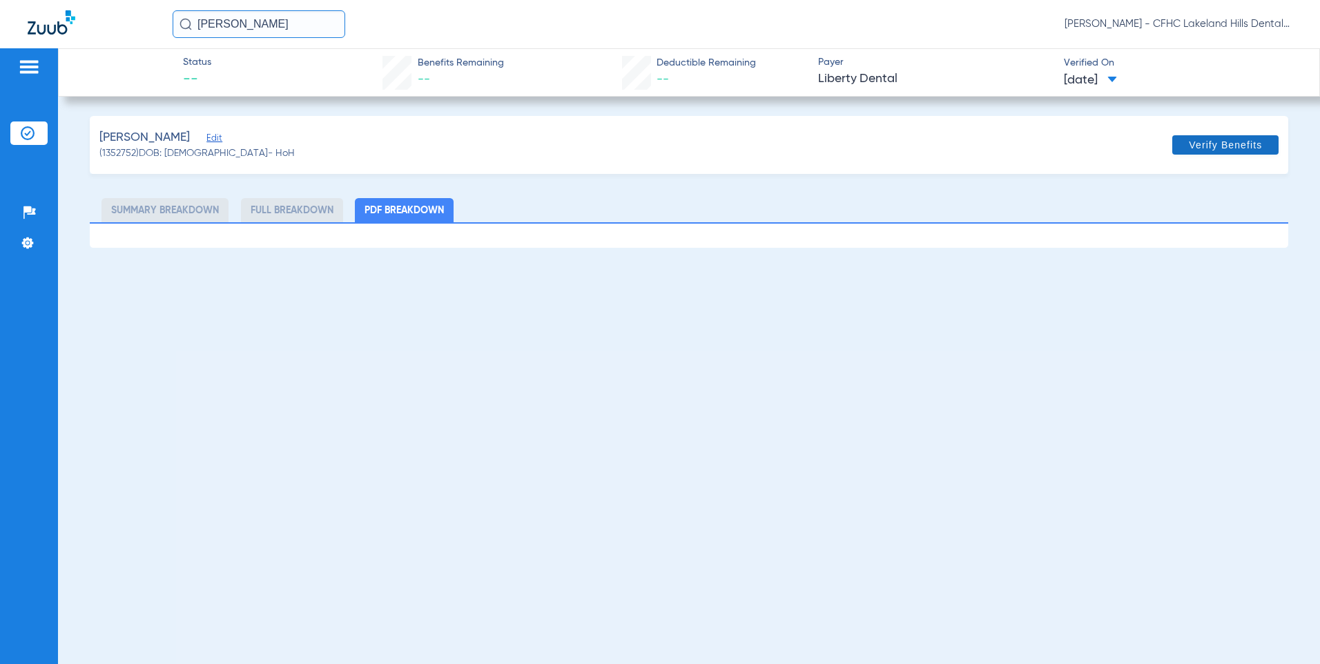
click at [1189, 148] on span "Verify Benefits" at bounding box center [1225, 144] width 73 height 11
click at [273, 26] on input "[PERSON_NAME]" at bounding box center [259, 24] width 173 height 28
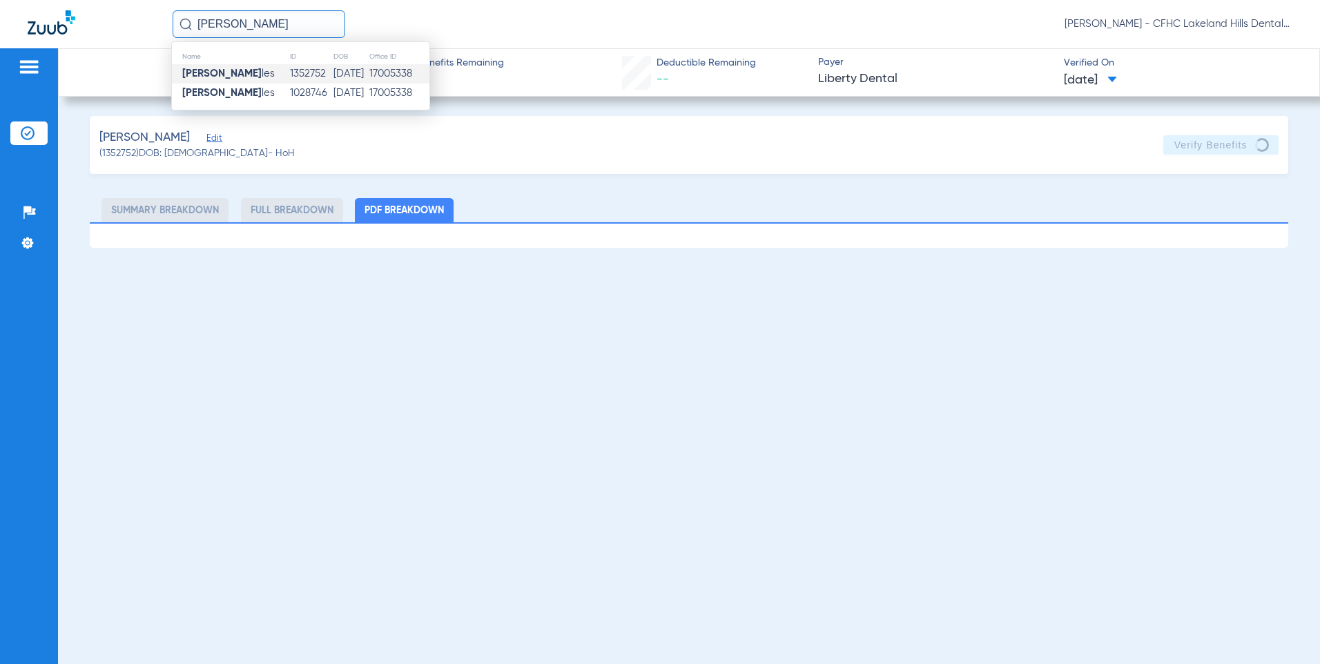
click at [387, 340] on div "Status -- Benefits Remaining -- Deductible Remaining -- Payer Liberty Dental Ve…" at bounding box center [689, 356] width 1262 height 616
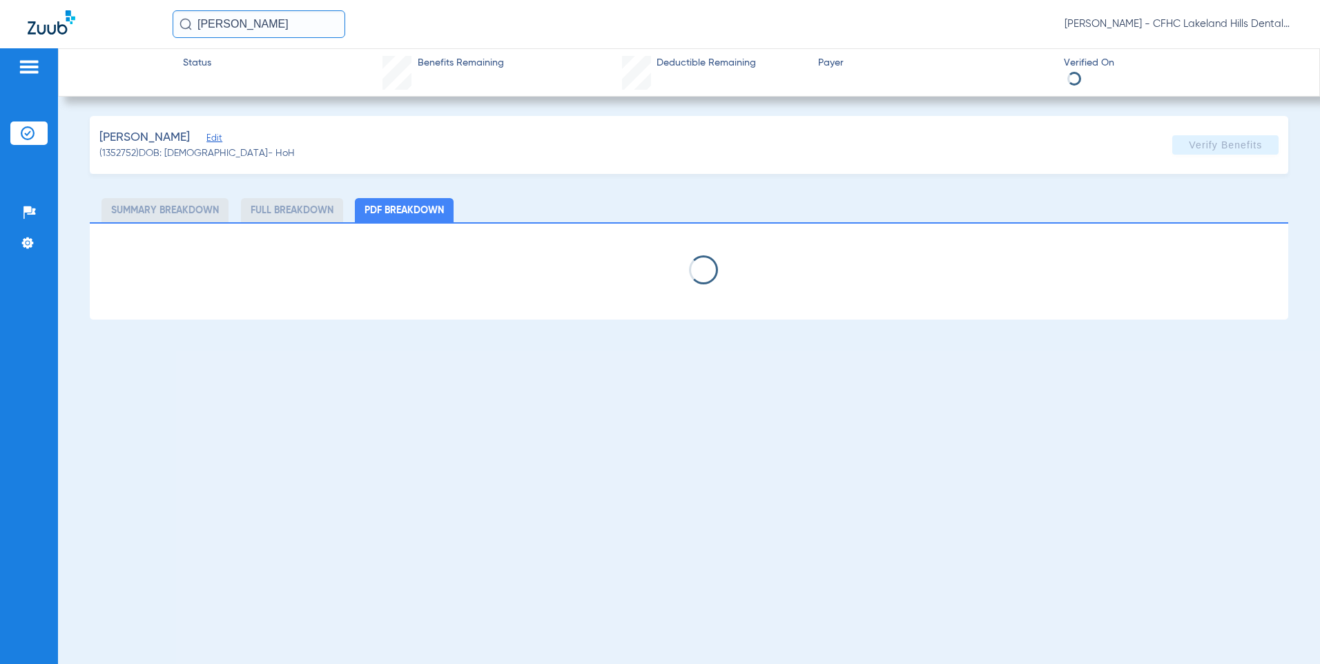
select select "page-width"
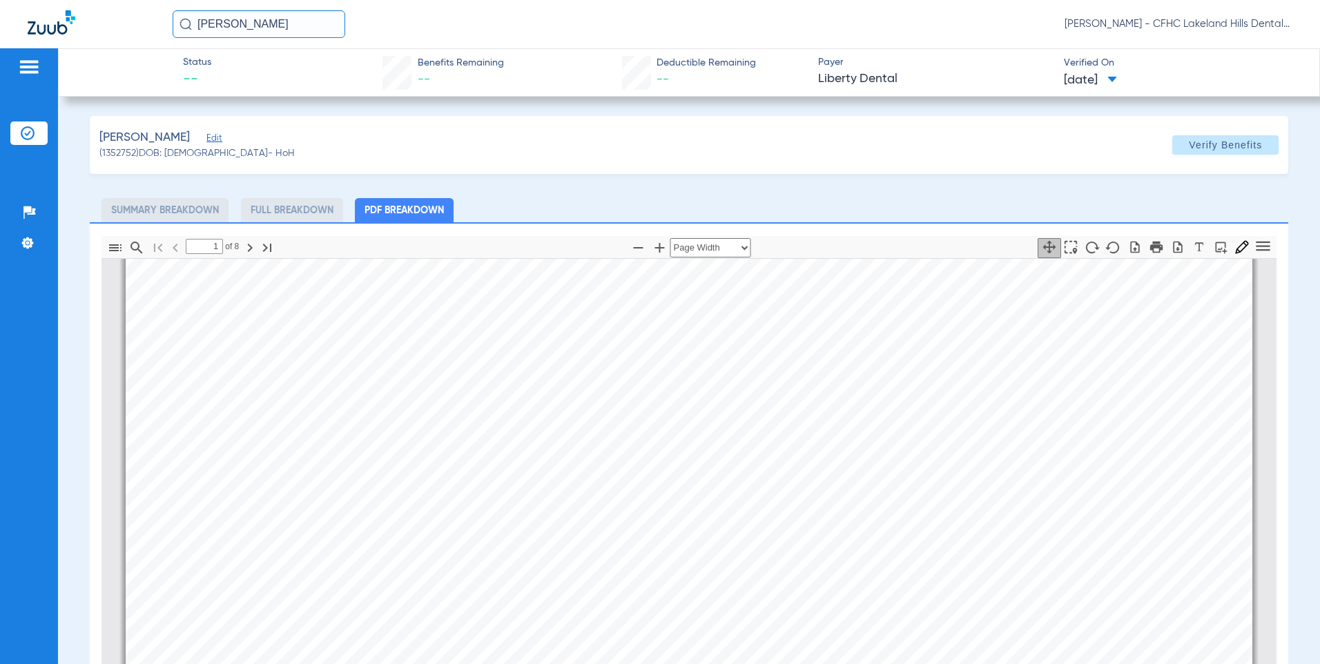
type input "2"
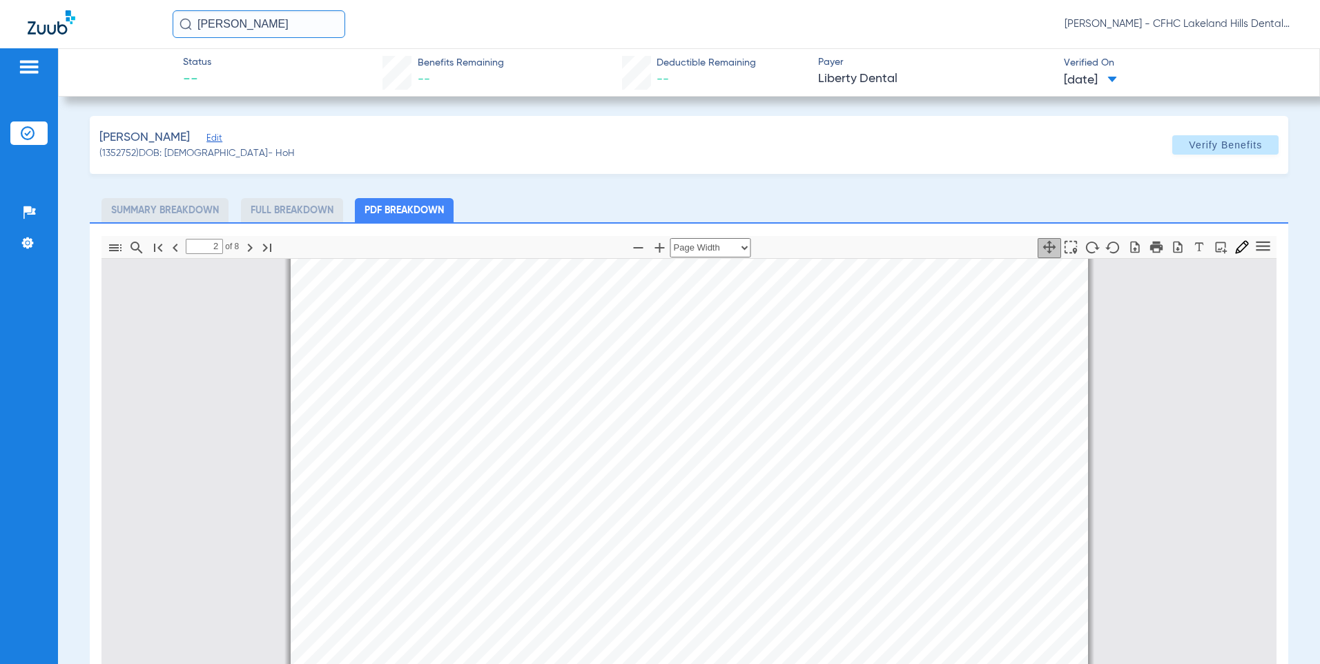
scroll to position [828, 0]
click at [1173, 247] on icon "button" at bounding box center [1177, 247] width 9 height 12
drag, startPoint x: 264, startPoint y: 32, endPoint x: 91, endPoint y: 5, distance: 174.7
click at [91, 5] on div "[PERSON_NAME] [PERSON_NAME] - CFHC Lakeland Hills Dental" at bounding box center [660, 24] width 1320 height 48
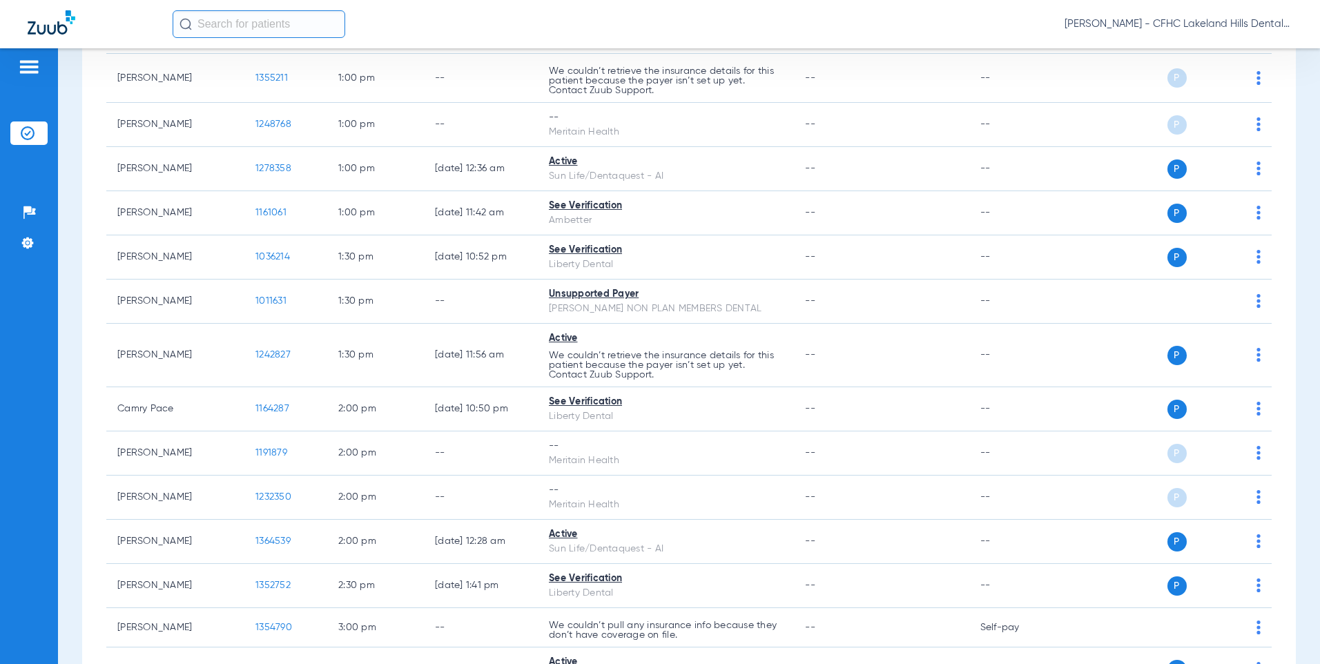
scroll to position [1657, 0]
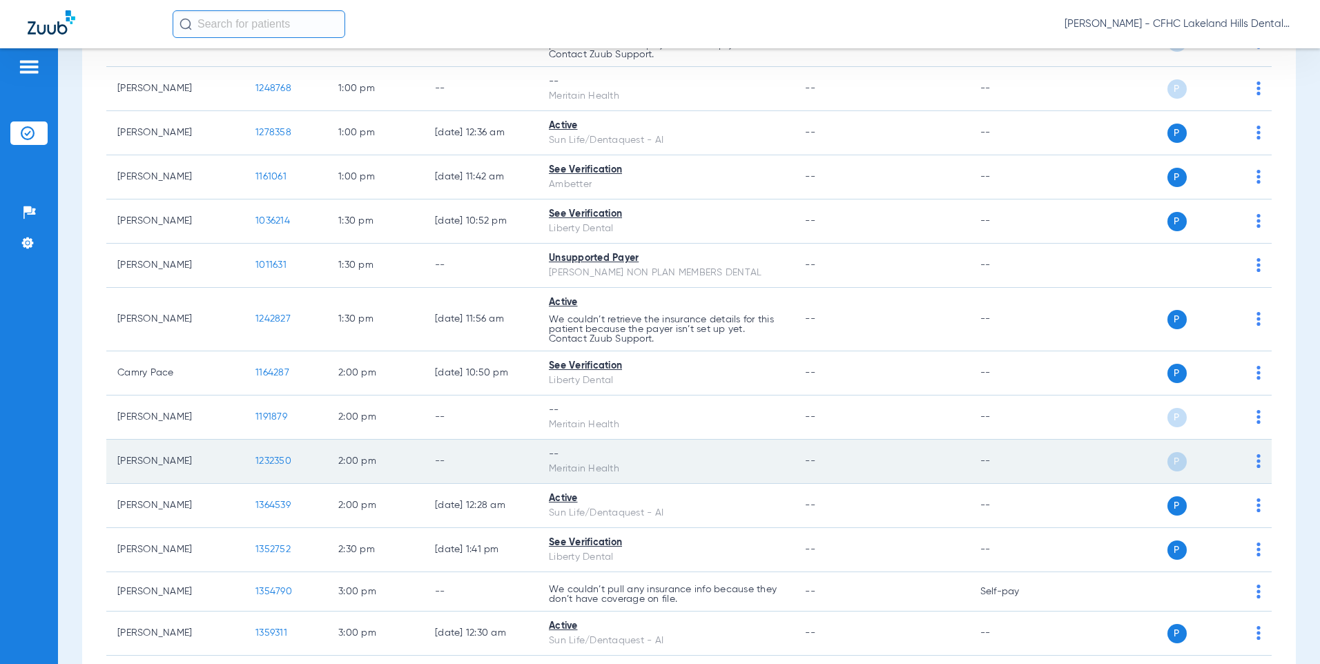
click at [274, 465] on span "1232350" at bounding box center [273, 461] width 36 height 10
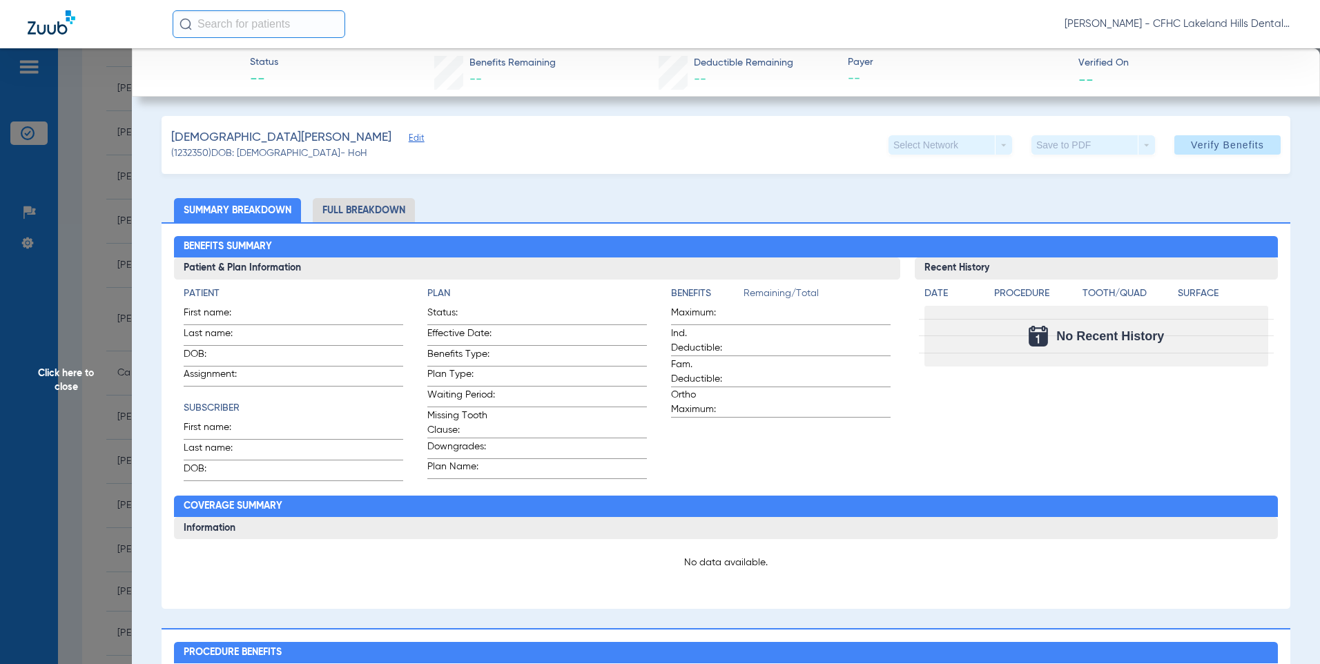
click at [84, 250] on span "Click here to close" at bounding box center [66, 380] width 132 height 664
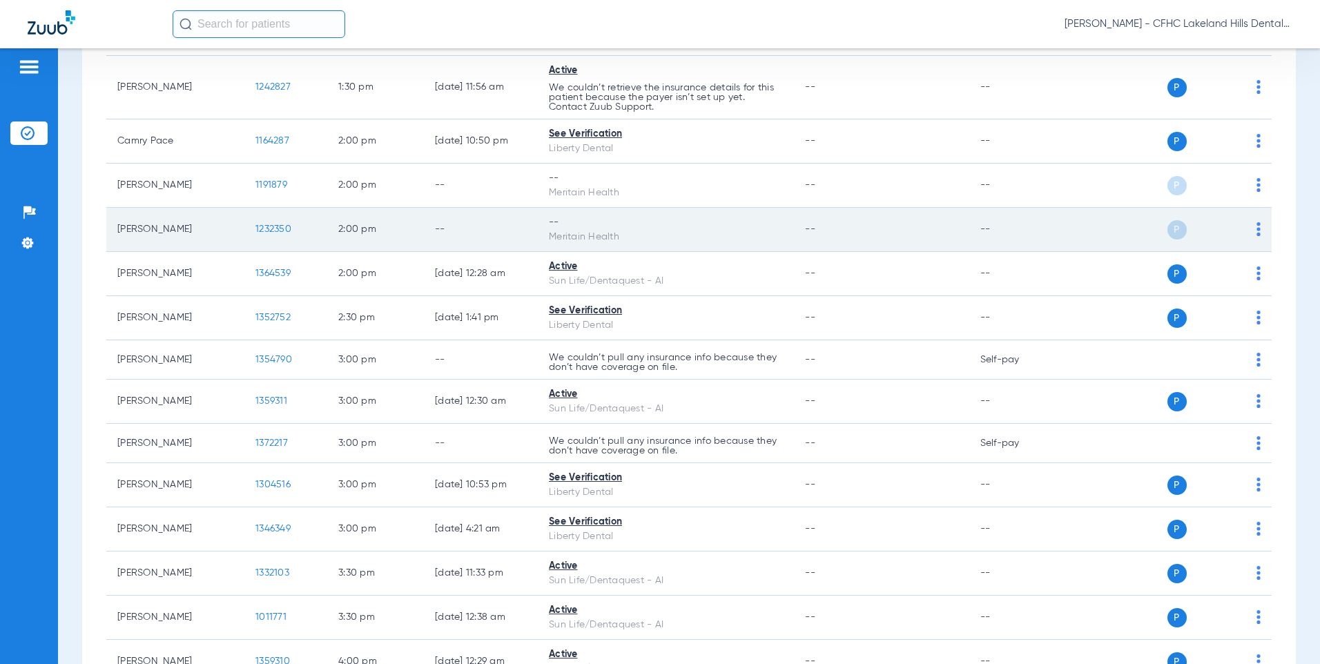
scroll to position [1933, 0]
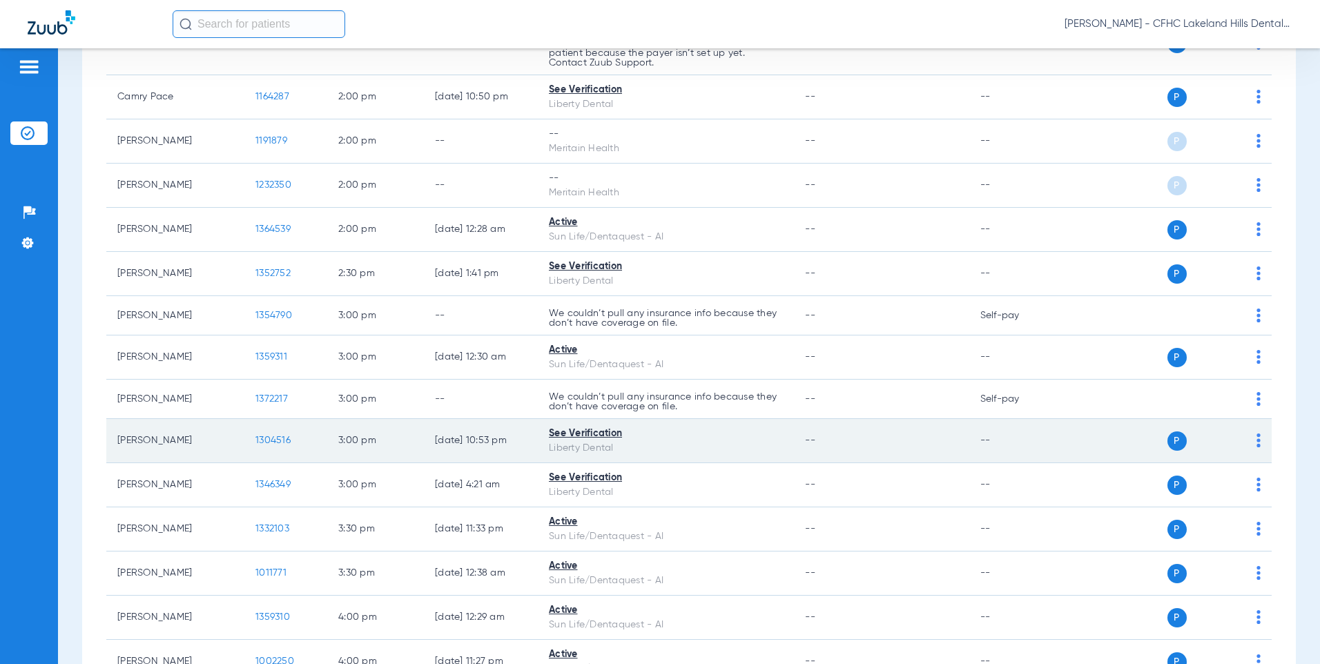
click at [262, 438] on span "1304516" at bounding box center [272, 441] width 35 height 10
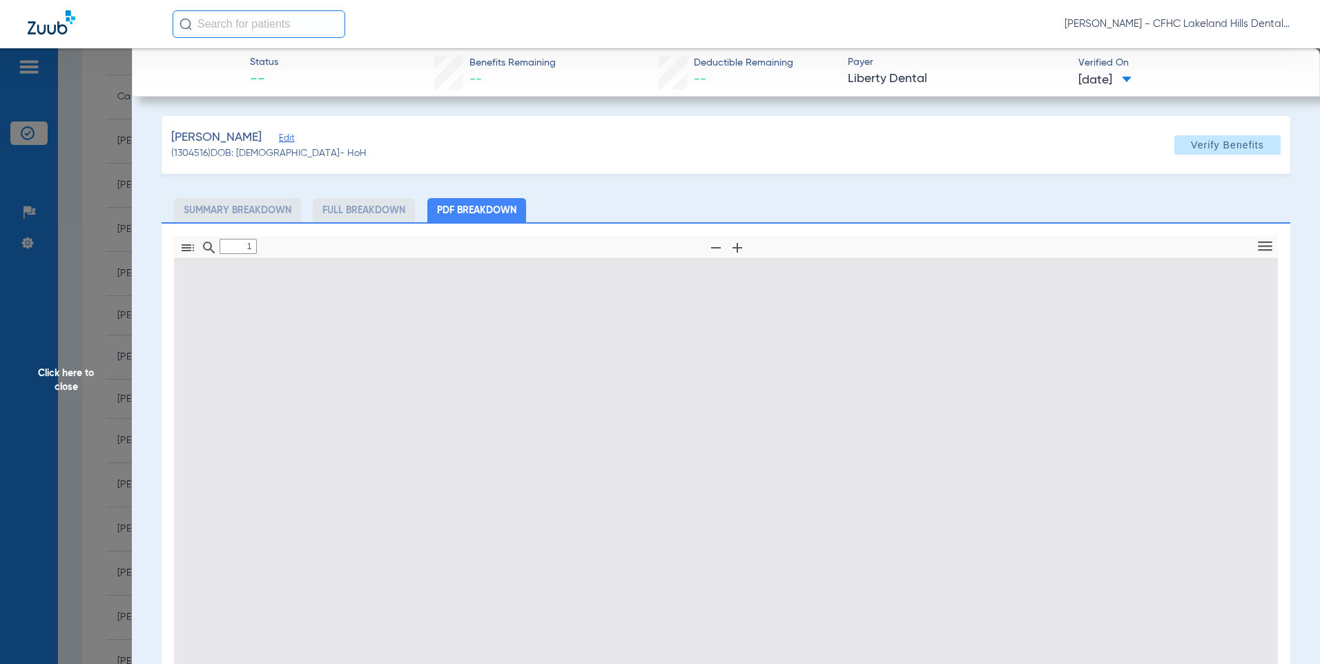
type input "0"
select select "page-width"
type input "1"
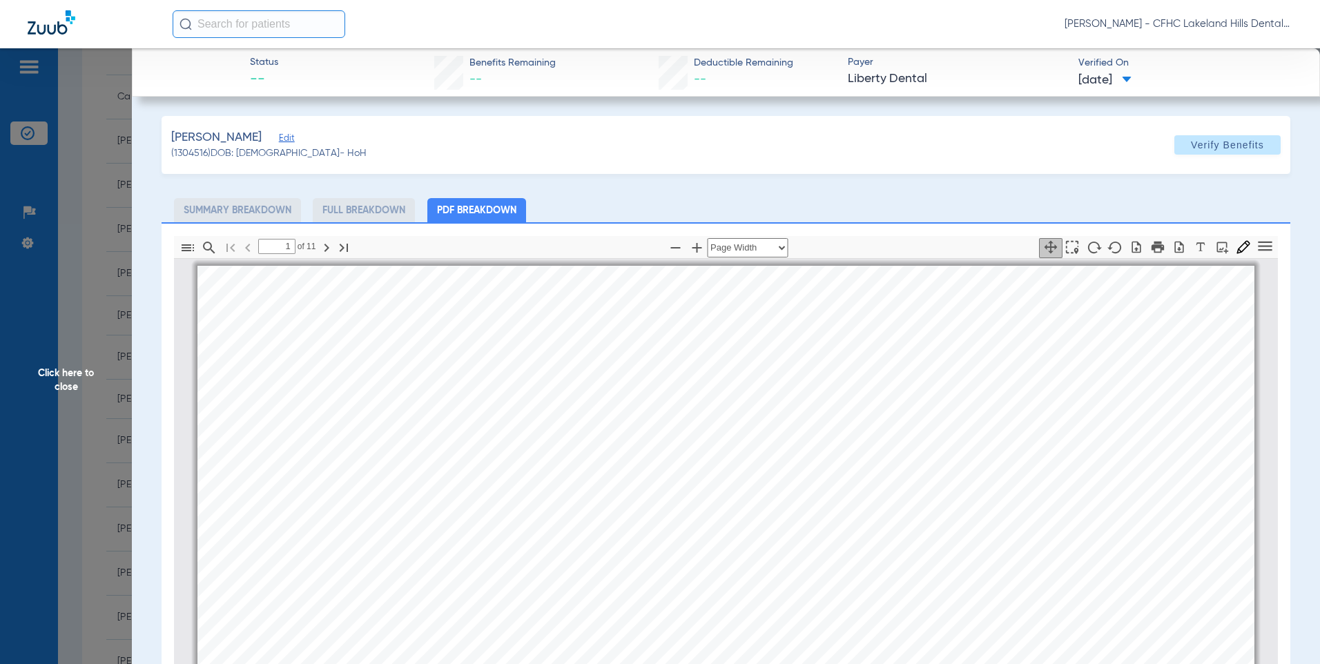
scroll to position [7, 0]
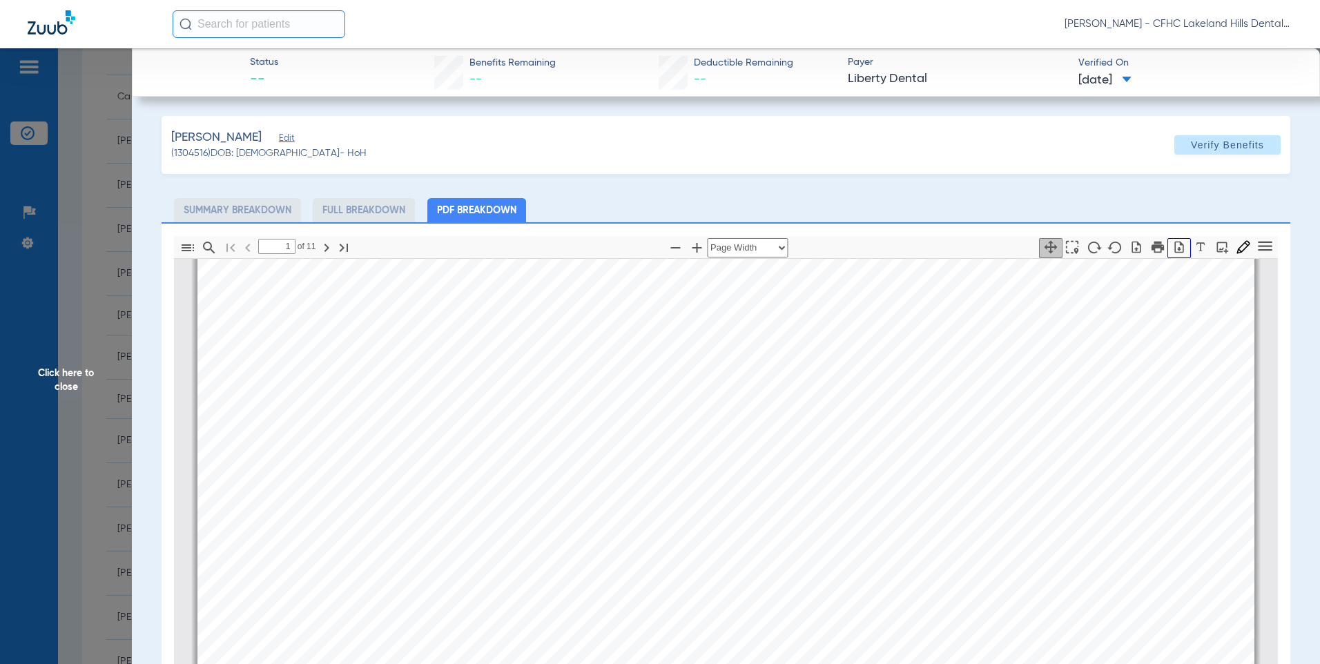
click at [1172, 247] on icon "button" at bounding box center [1179, 247] width 14 height 14
